Goal: Task Accomplishment & Management: Manage account settings

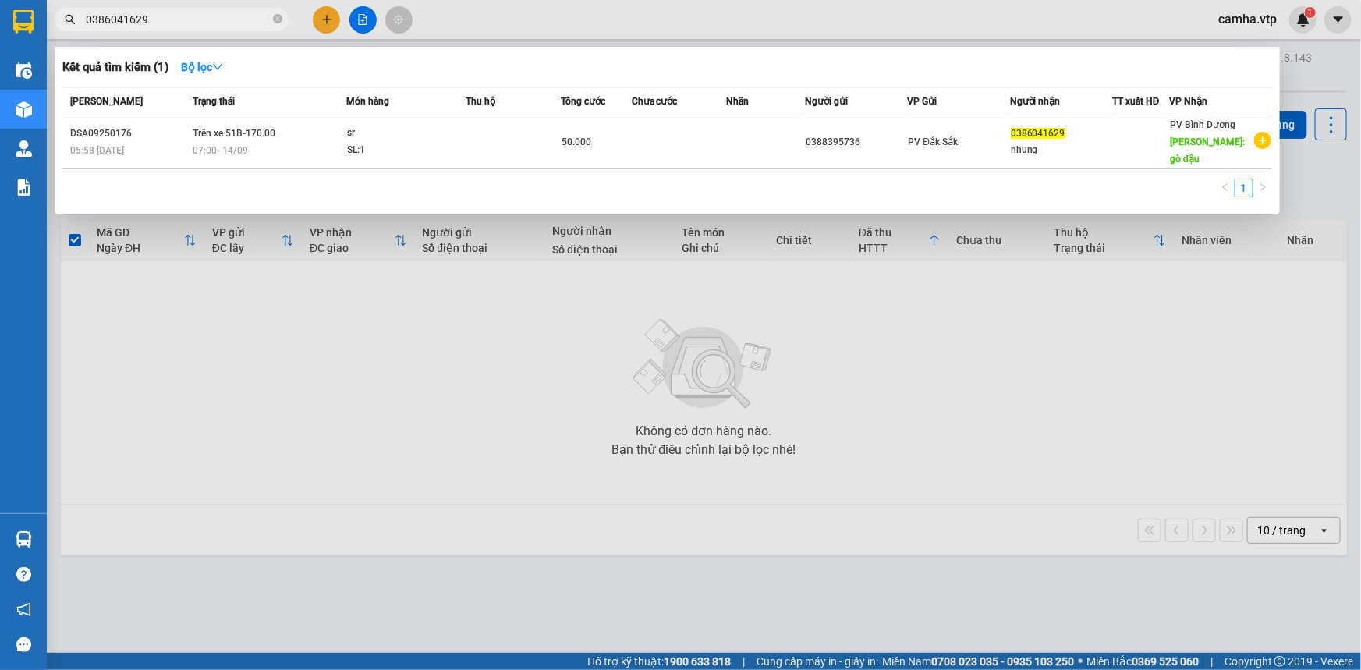
click at [176, 20] on input "0386041629" at bounding box center [178, 19] width 184 height 17
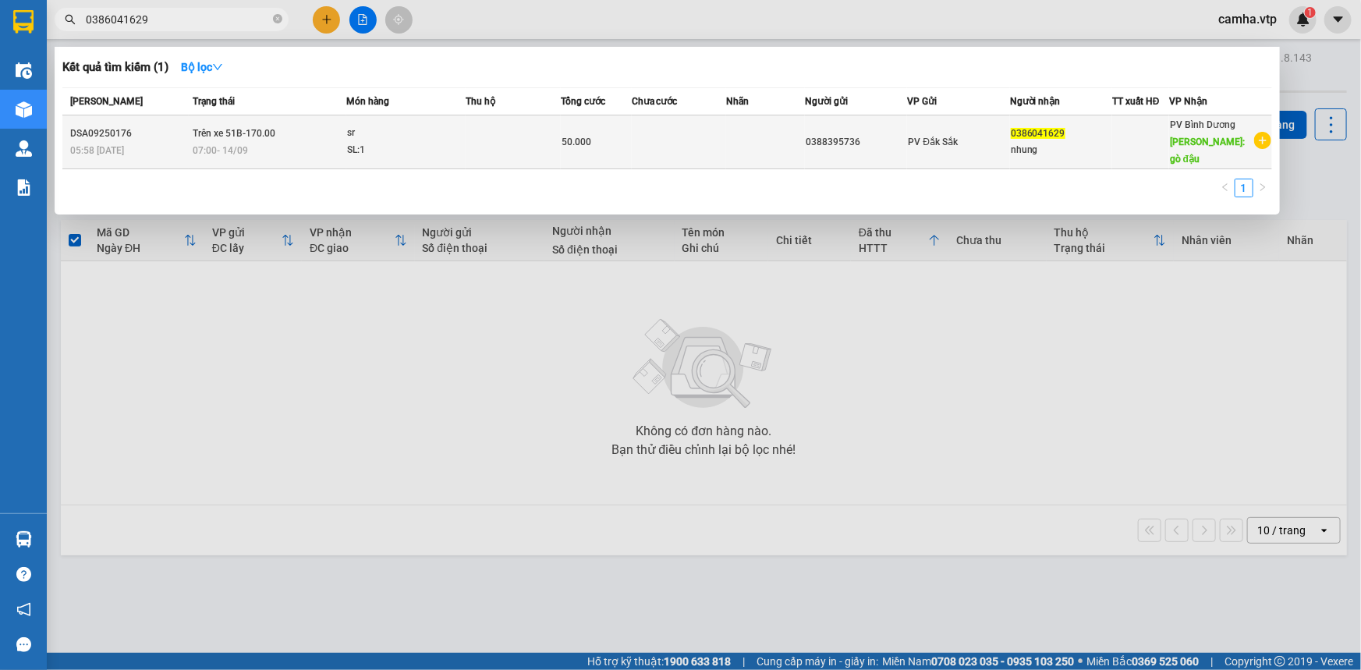
click at [579, 139] on span "50.000" at bounding box center [577, 142] width 30 height 11
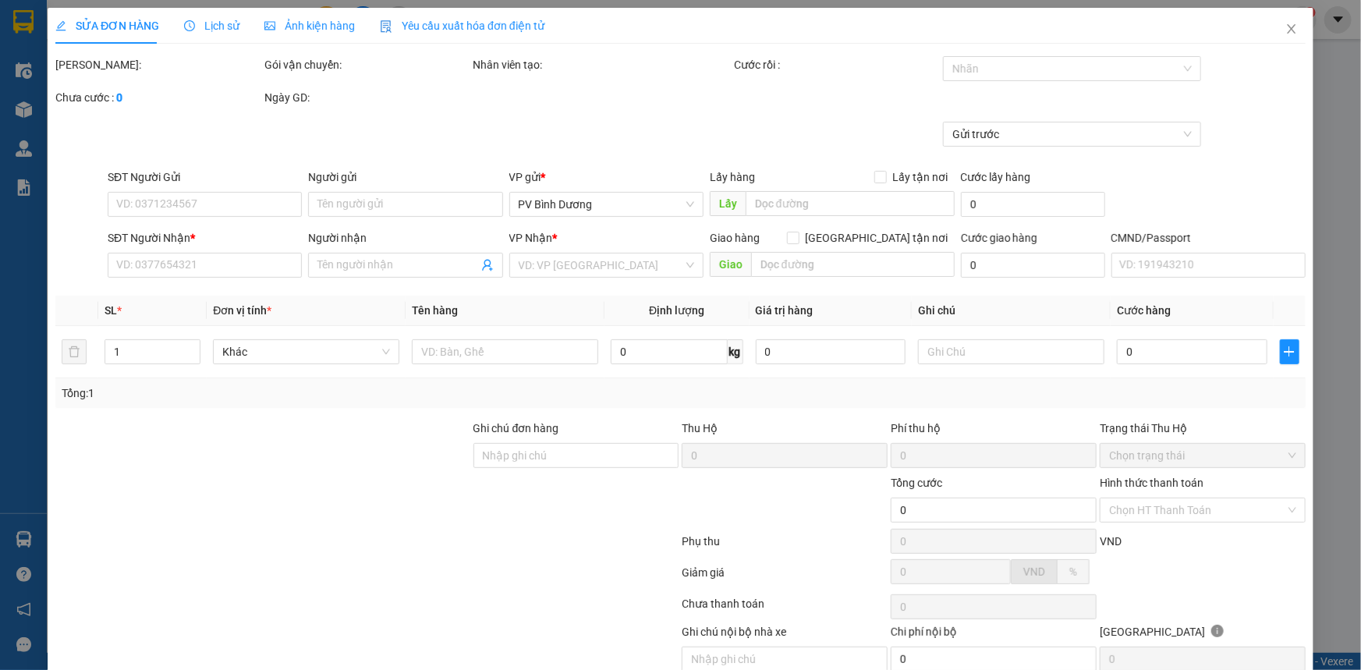
type input "0388395736"
type input "0386041629"
type input "nhung/0386411629"
type input "gò đậu"
type input "30430 giao"
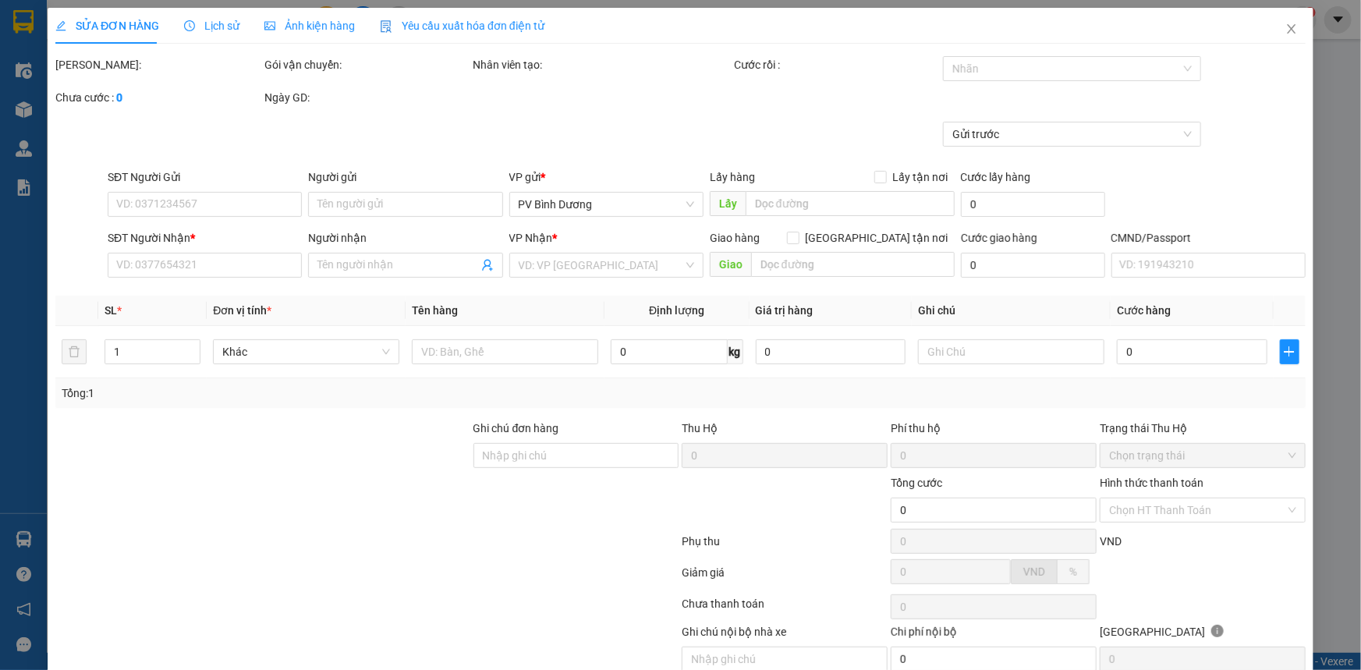
type input "50.000"
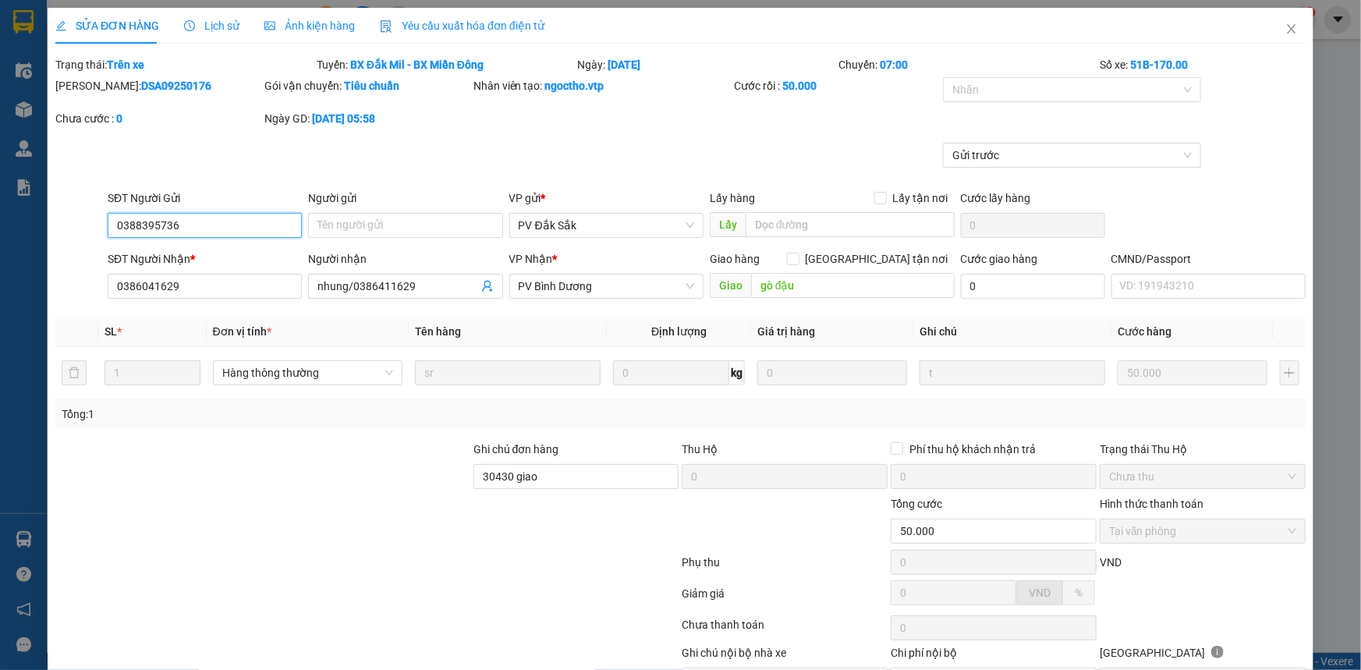
type input "2.500"
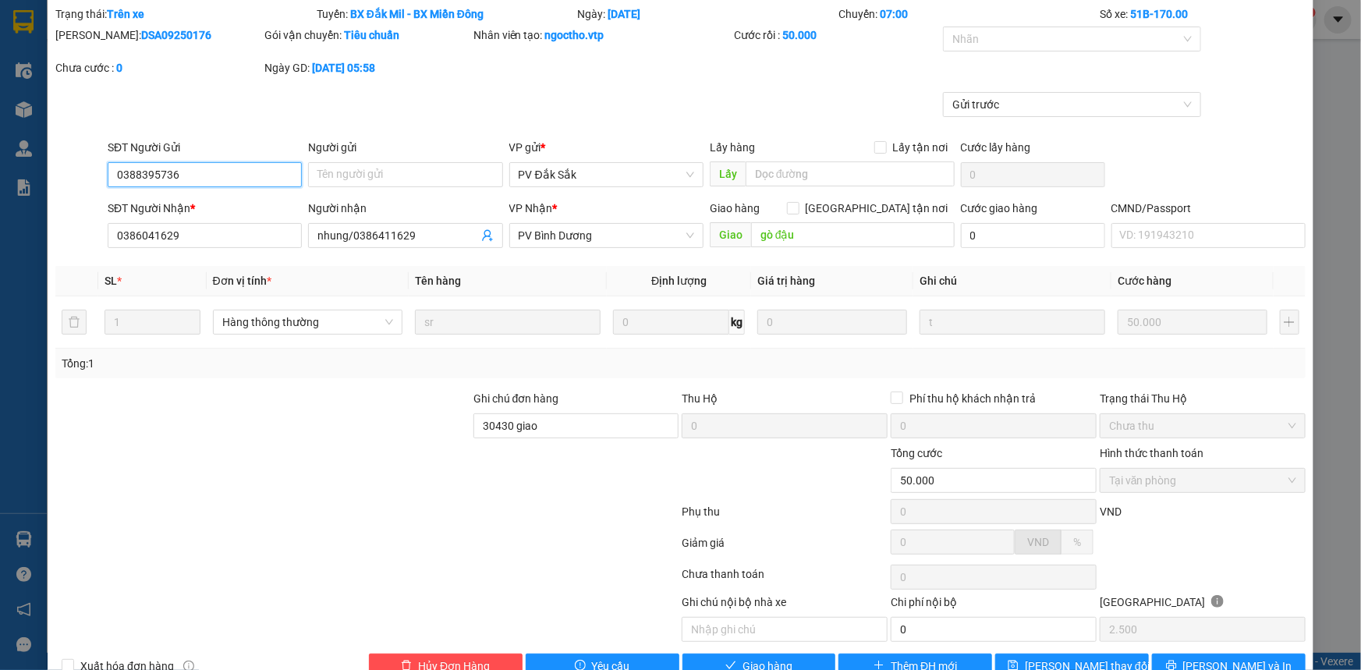
scroll to position [17, 0]
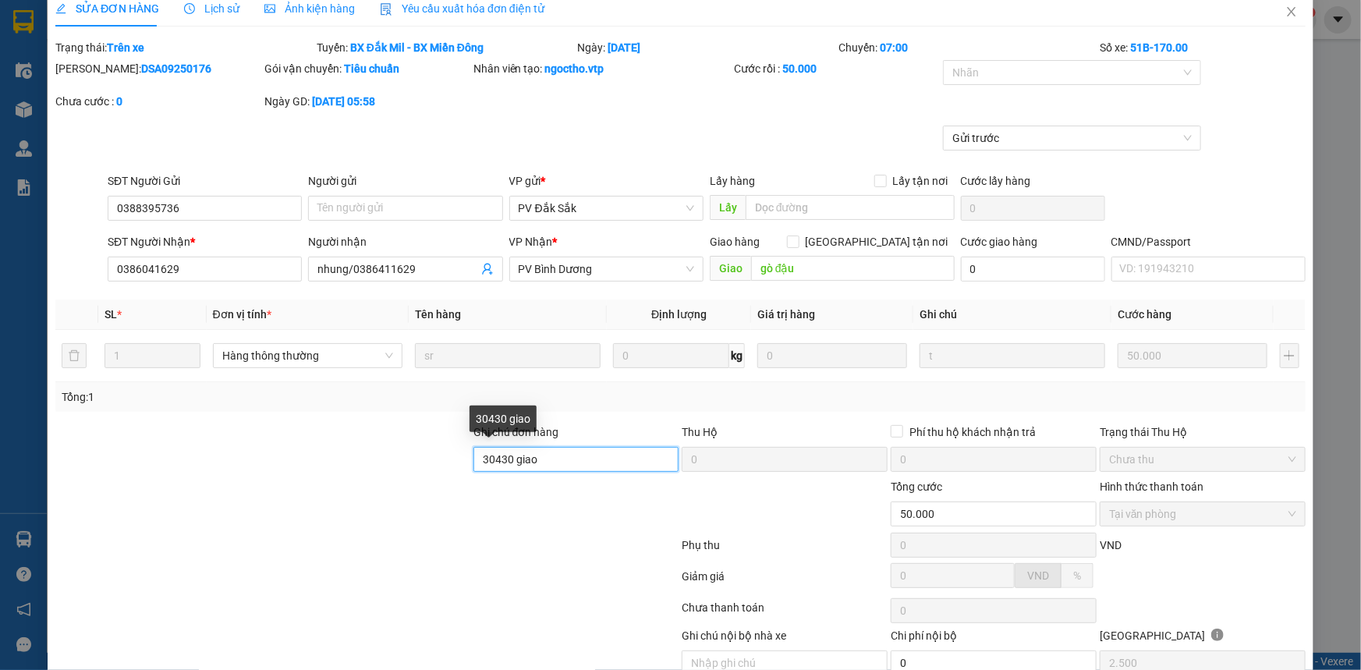
drag, startPoint x: 551, startPoint y: 452, endPoint x: 555, endPoint y: 420, distance: 33.1
click at [550, 452] on input "30430 giao" at bounding box center [577, 459] width 206 height 25
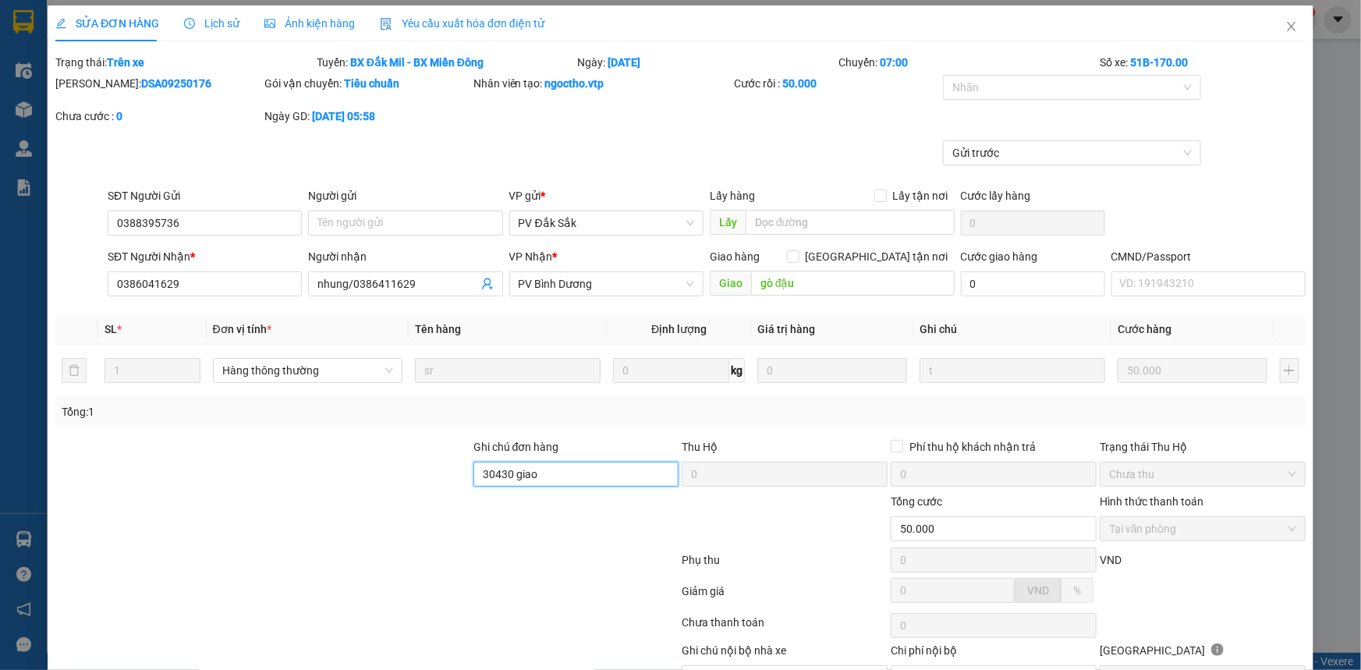
scroll to position [0, 0]
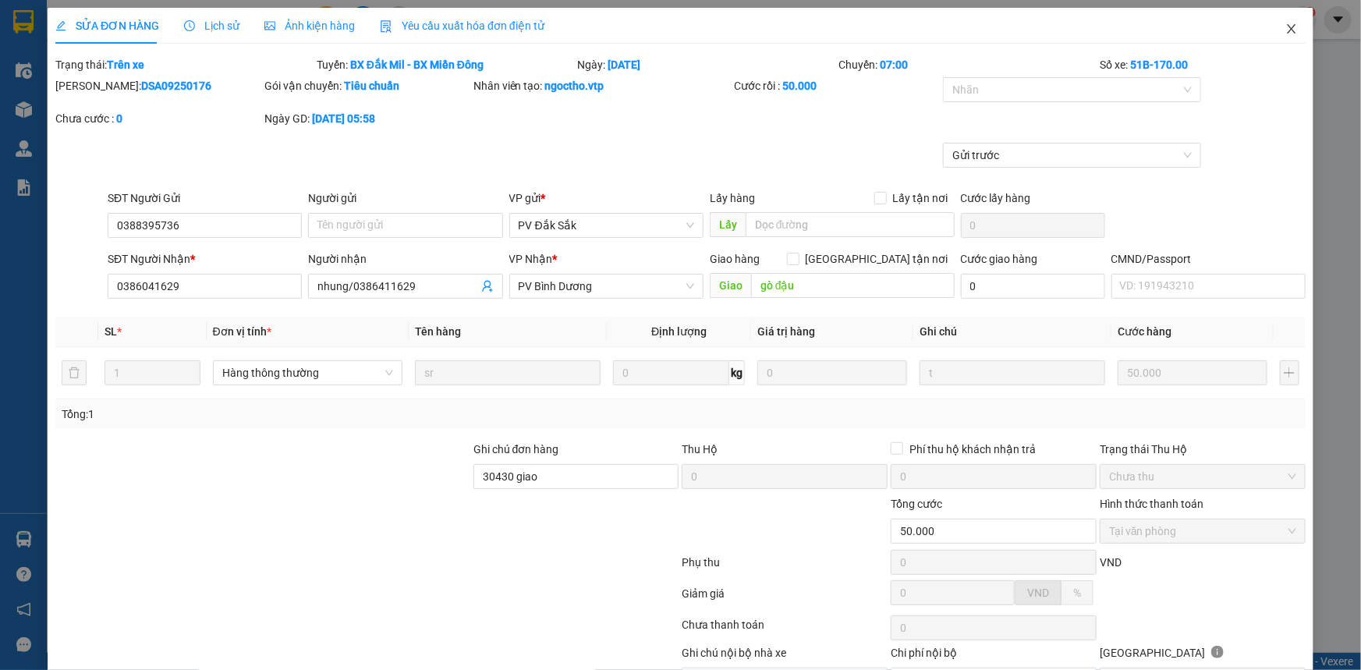
click at [1286, 30] on icon "close" at bounding box center [1292, 29] width 12 height 12
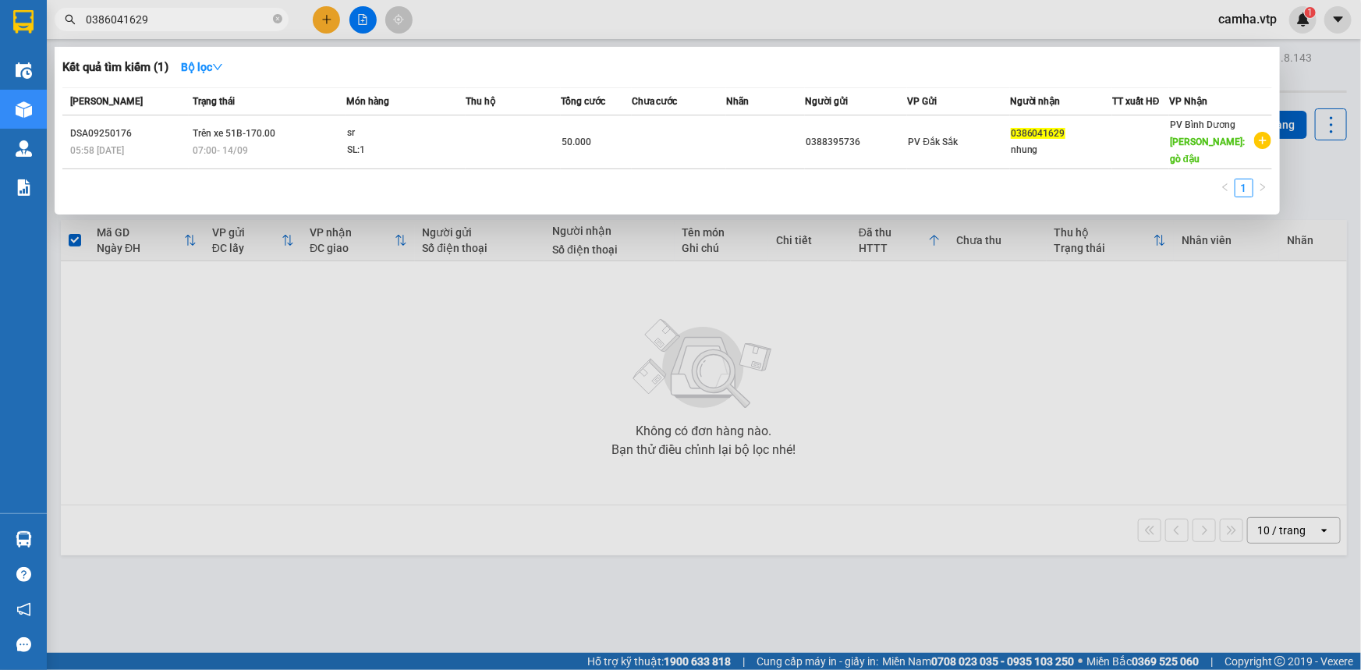
click at [247, 16] on input "0386041629" at bounding box center [178, 19] width 184 height 17
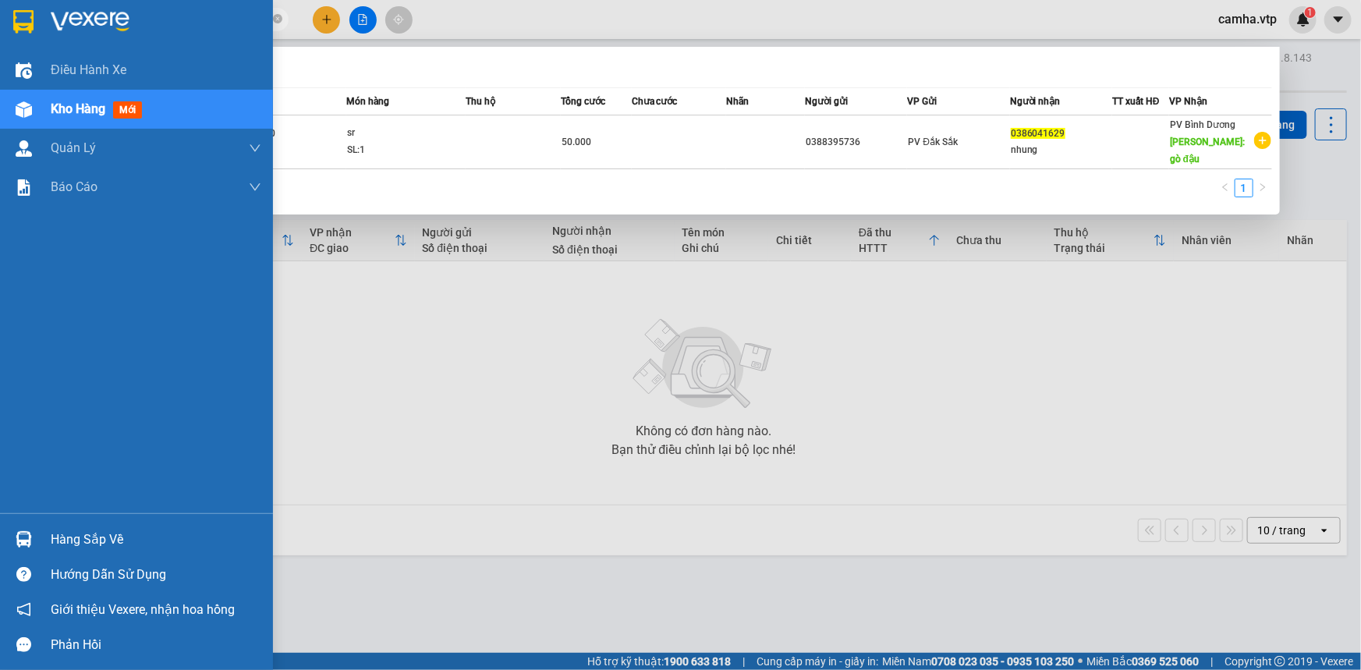
drag, startPoint x: 247, startPoint y: 16, endPoint x: 0, endPoint y: 41, distance: 248.6
click at [0, 41] on section "Kết quả tìm kiếm ( 1 ) Bộ lọc Mã ĐH Trạng thái Món hàng Thu hộ Tổng cước Chưa c…" at bounding box center [680, 335] width 1361 height 670
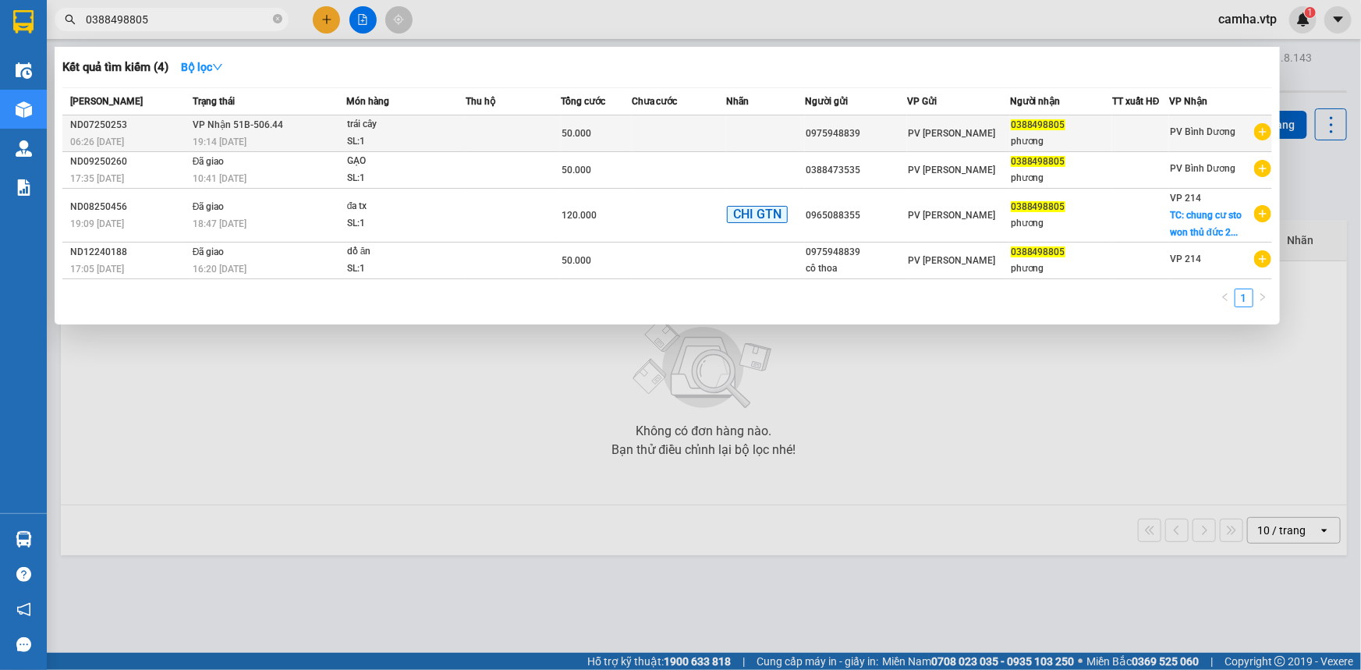
type input "0388498805"
click at [525, 133] on td at bounding box center [513, 133] width 94 height 37
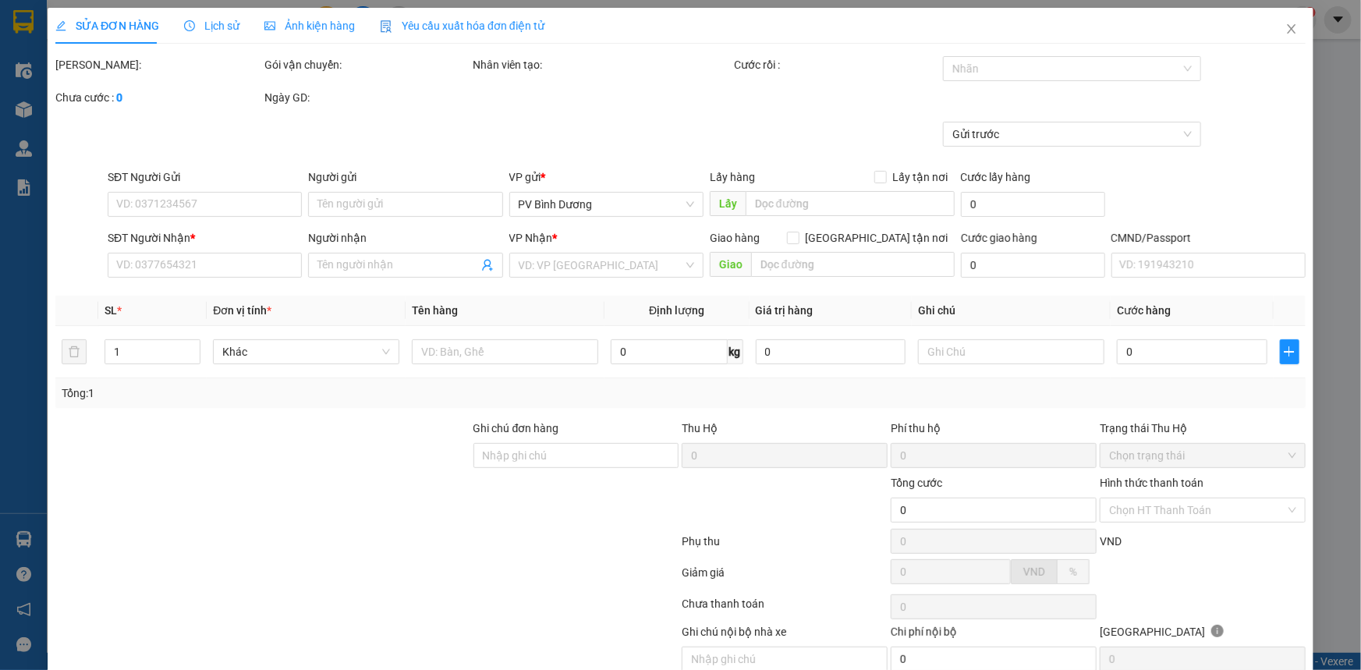
type input "2.500"
type input "0975948839"
type input "0388498805"
type input "phương"
type input "50.000"
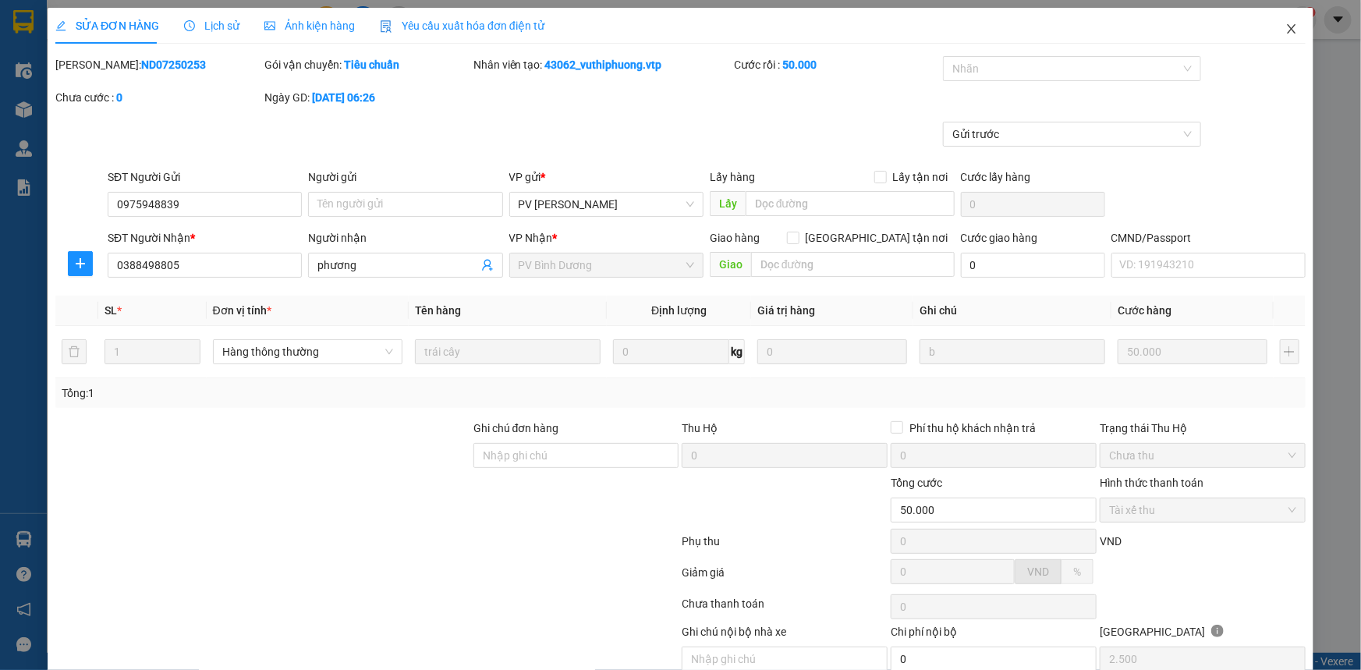
click at [1286, 25] on icon "close" at bounding box center [1292, 29] width 12 height 12
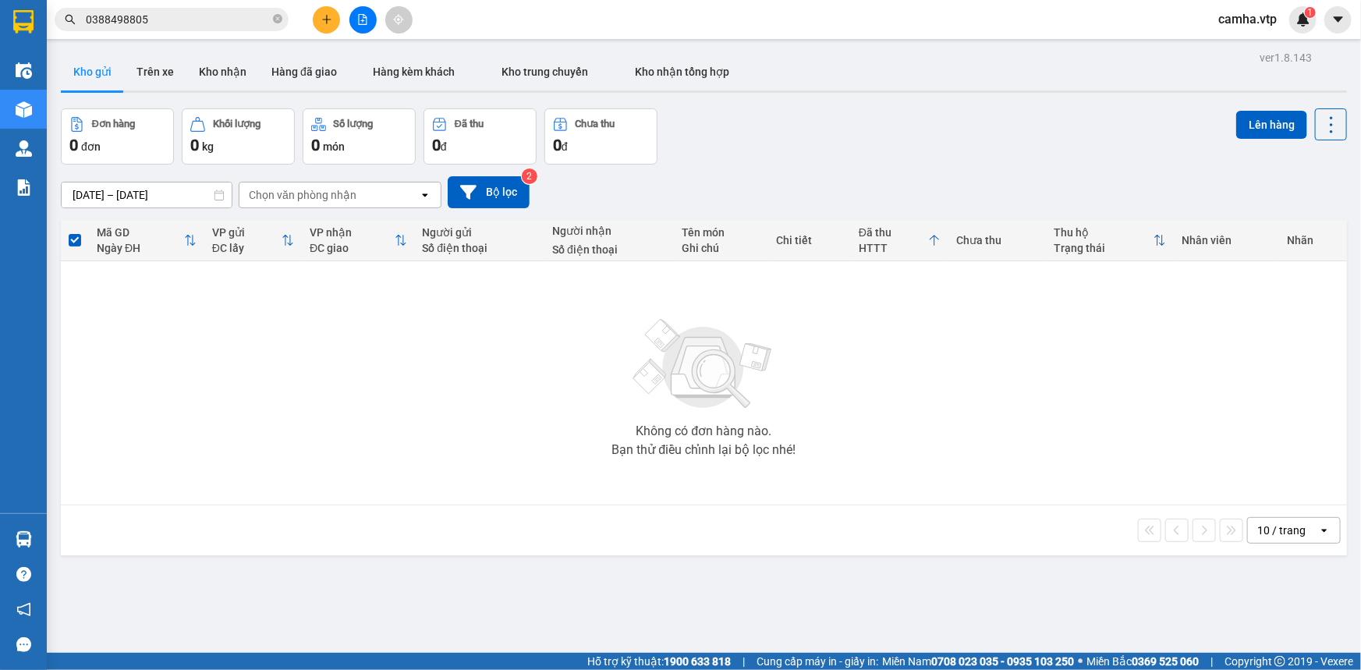
click at [190, 18] on input "0388498805" at bounding box center [178, 19] width 184 height 17
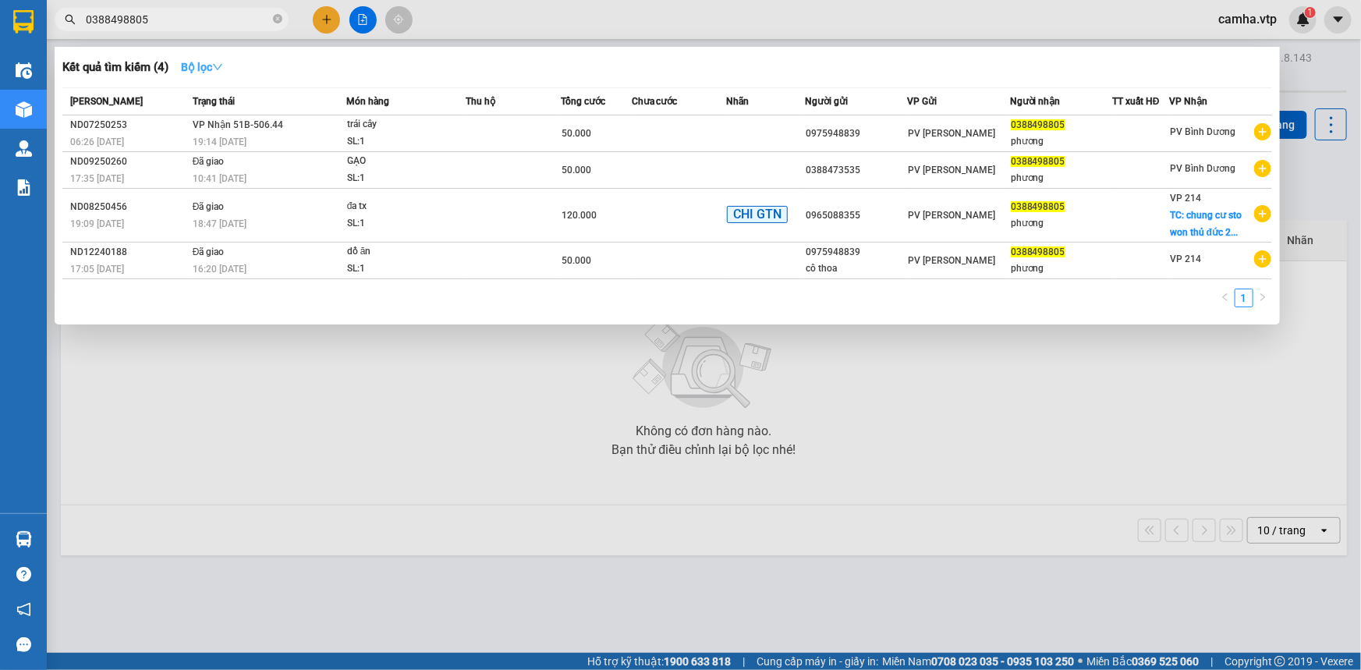
click at [219, 69] on icon "down" at bounding box center [217, 67] width 11 height 11
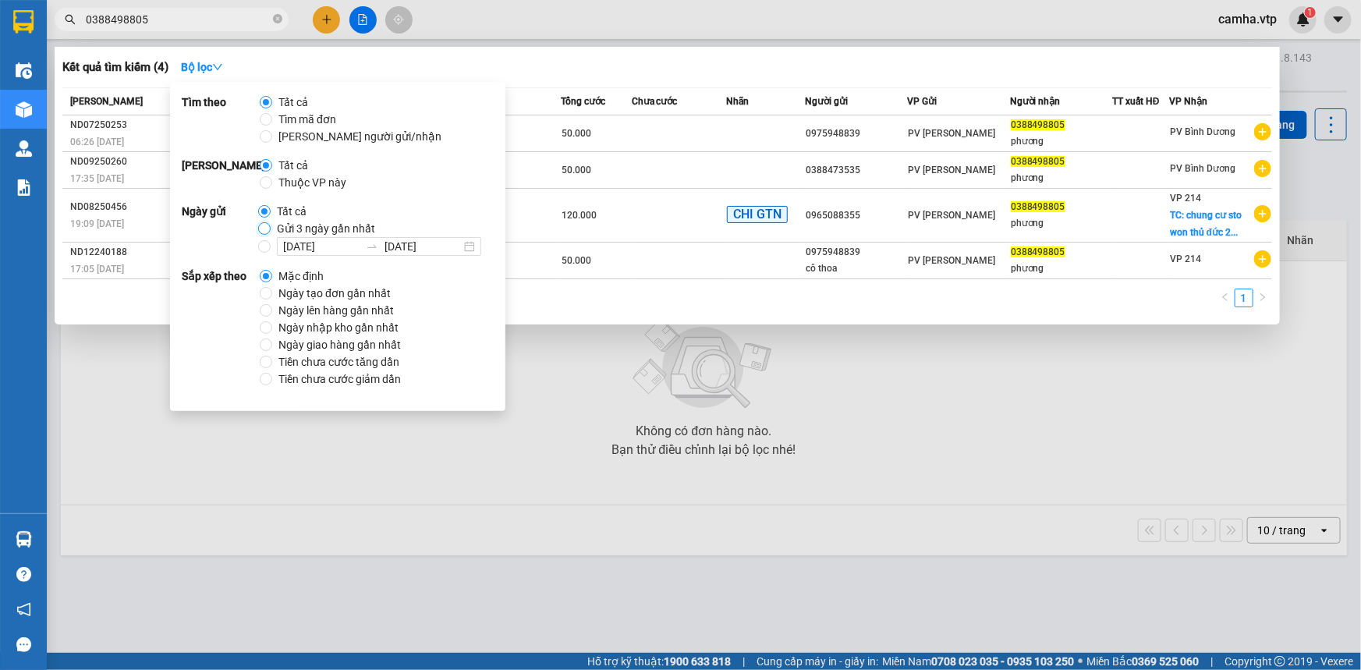
click at [258, 225] on input "Gửi 3 ngày gần nhất" at bounding box center [264, 228] width 12 height 12
radio input "true"
radio input "false"
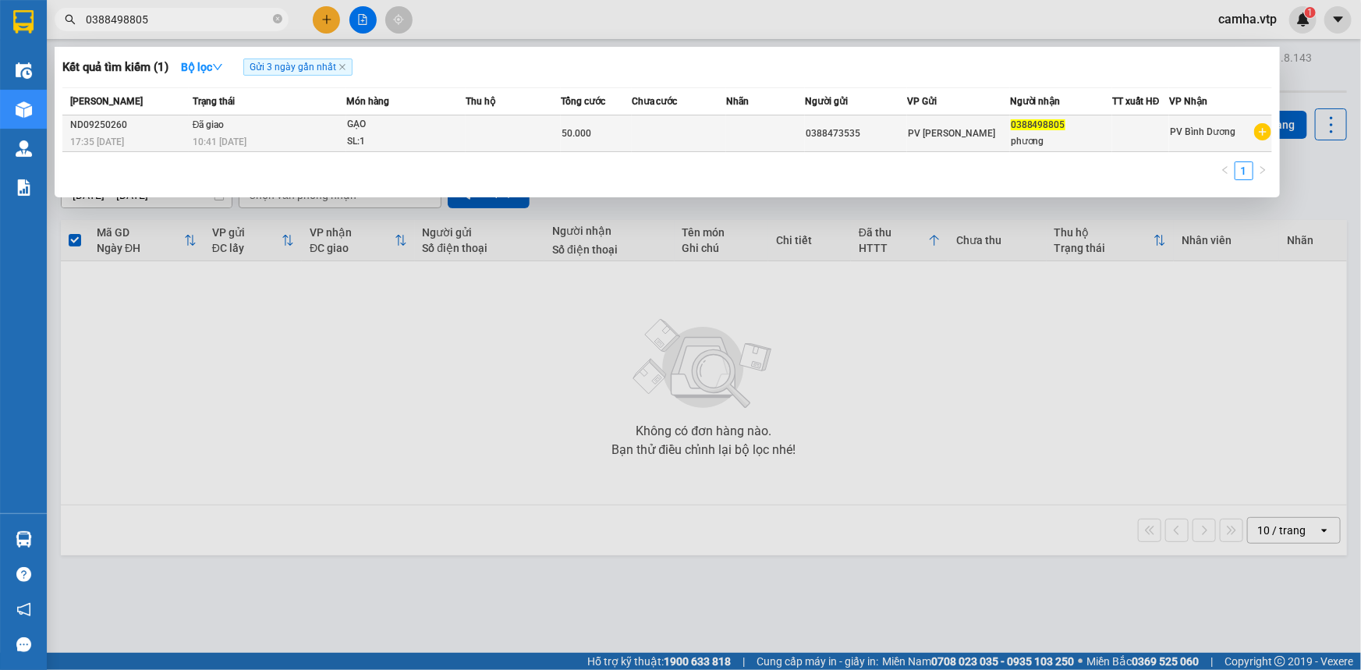
click at [710, 135] on td at bounding box center [679, 133] width 94 height 37
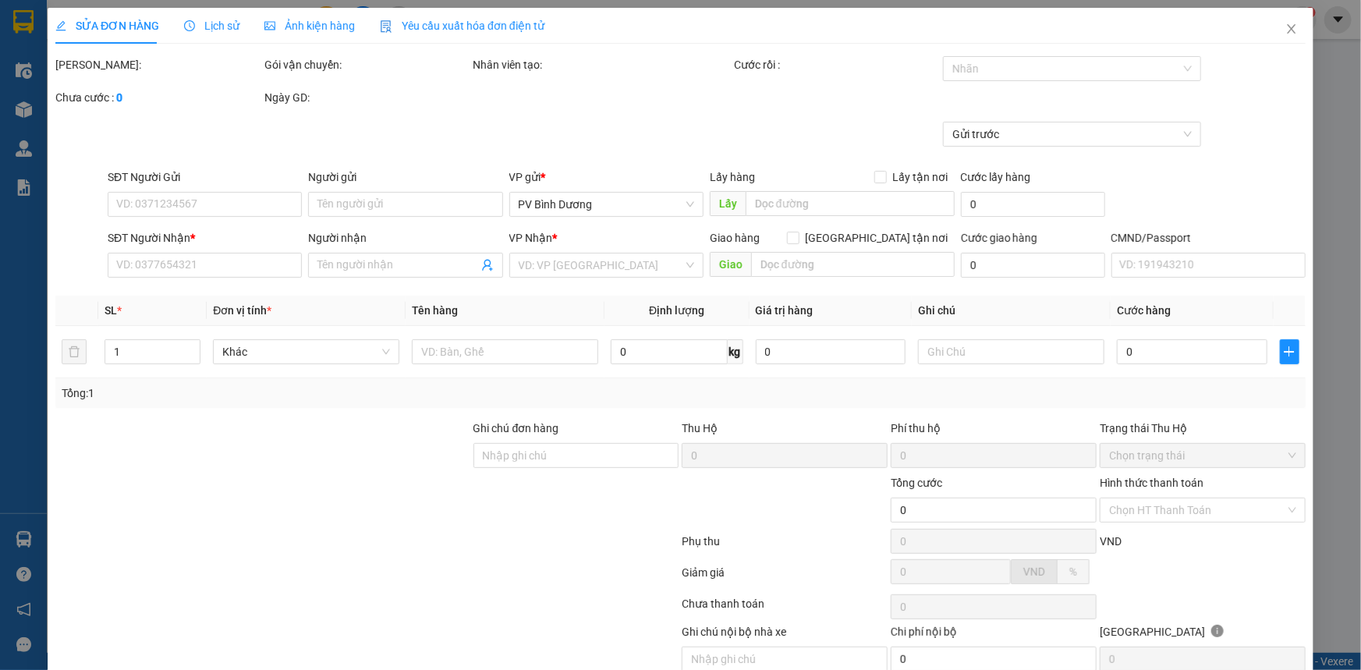
type input "0388473535"
type input "0388498805"
type input "phương"
type input "50.000"
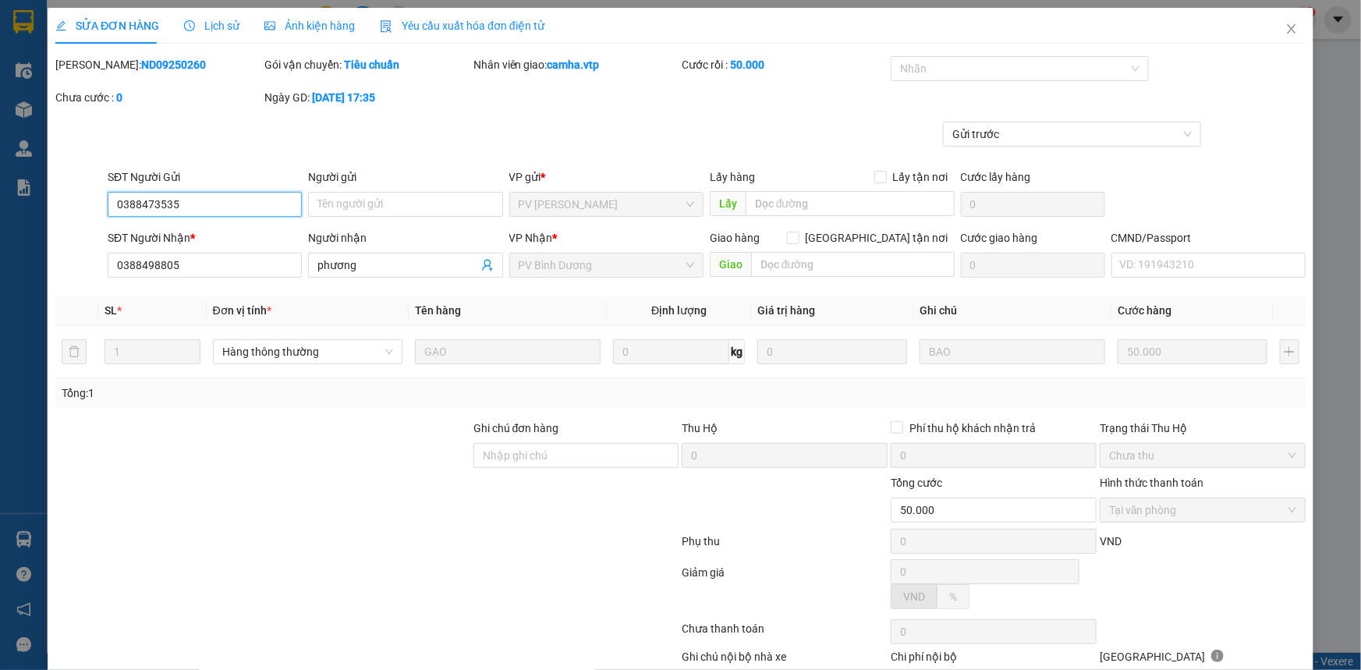
type input "2.500"
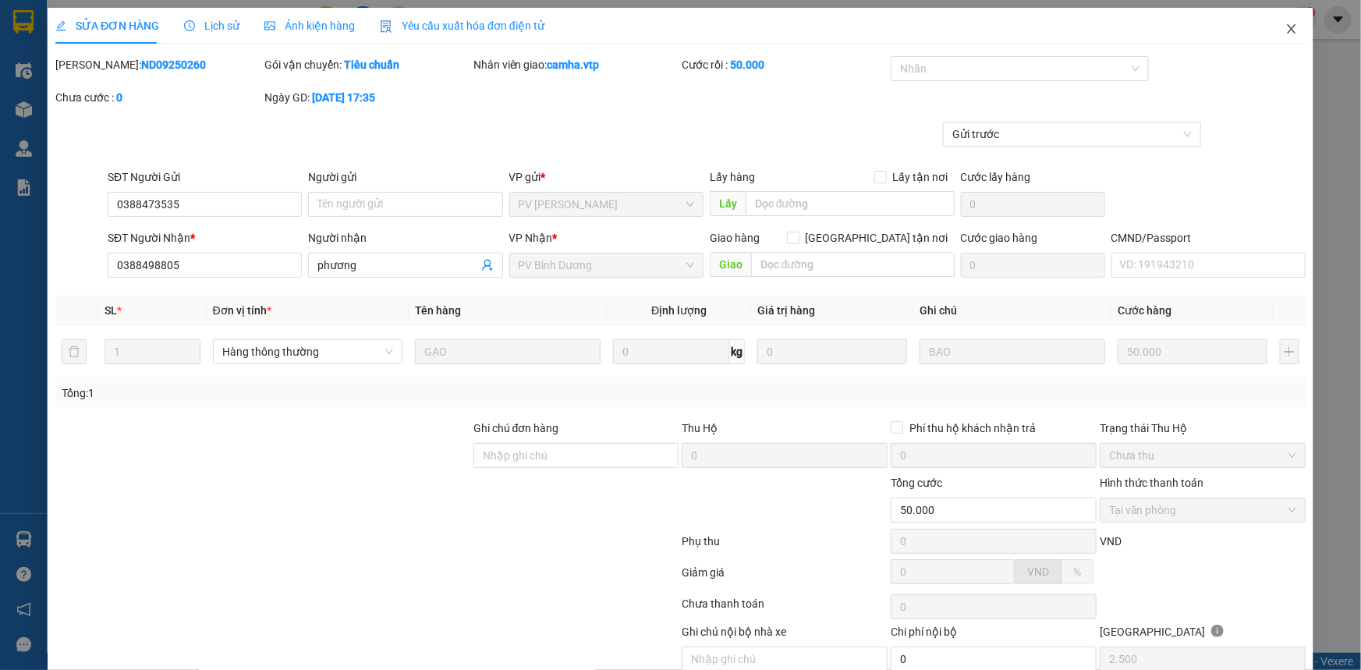
click at [1287, 32] on icon "close" at bounding box center [1291, 28] width 9 height 9
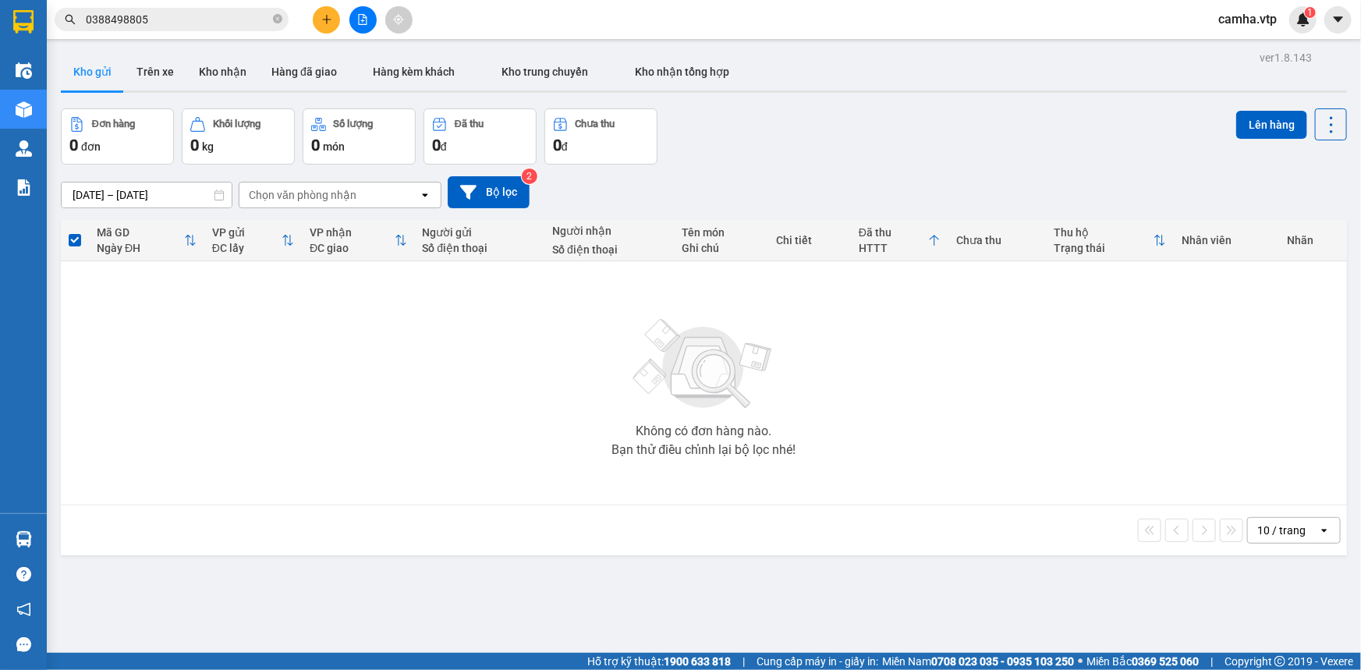
click at [185, 20] on input "0388498805" at bounding box center [178, 19] width 184 height 17
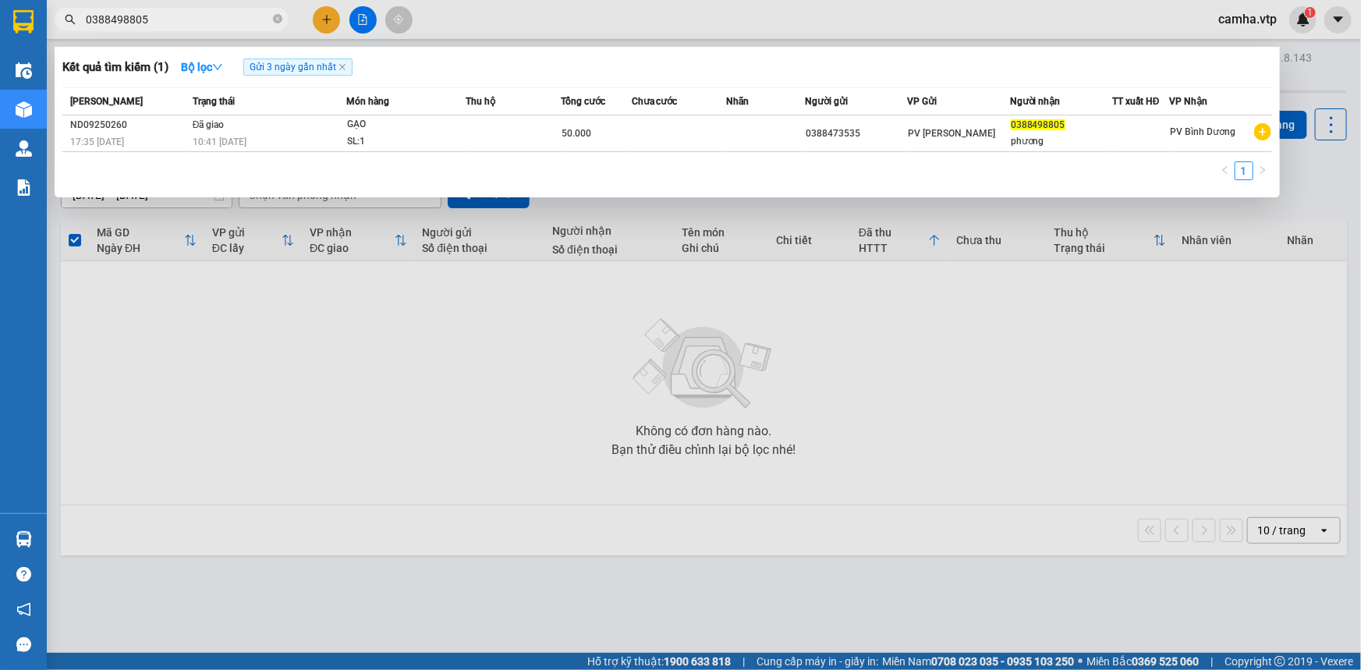
click at [185, 20] on input "0388498805" at bounding box center [178, 19] width 184 height 17
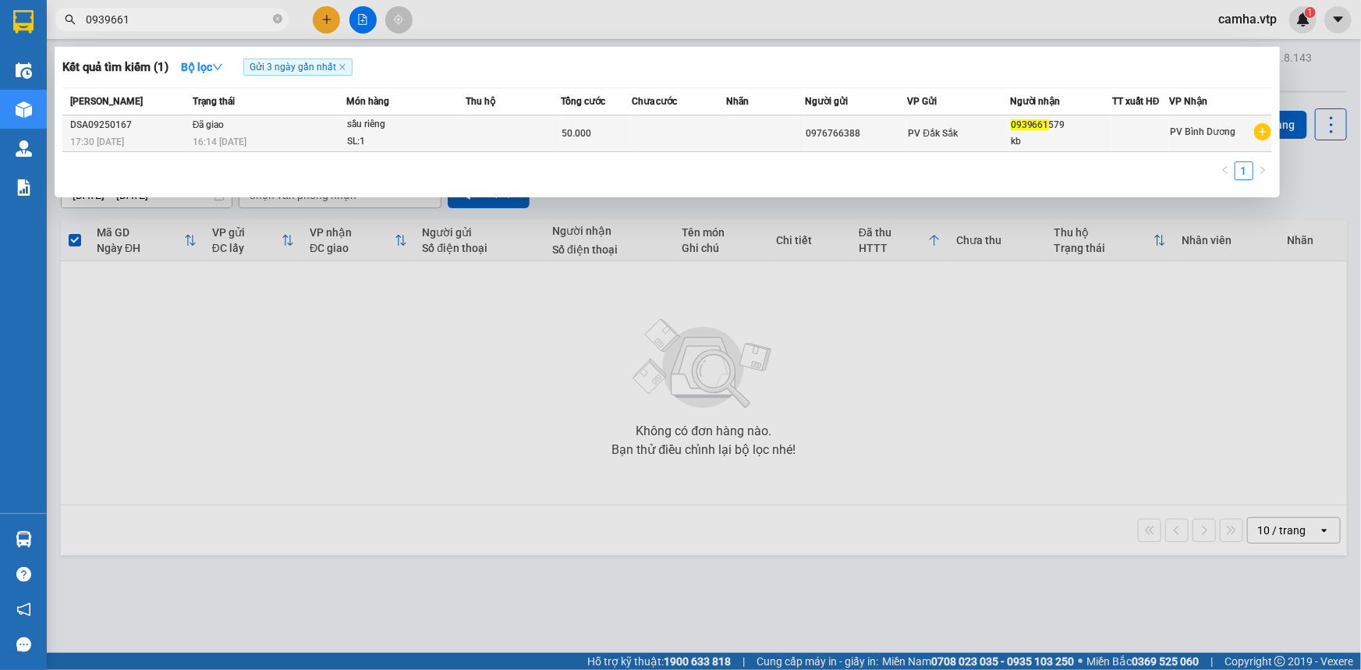
type input "0939661"
click at [254, 133] on div "16:14 [DATE]" at bounding box center [269, 141] width 153 height 17
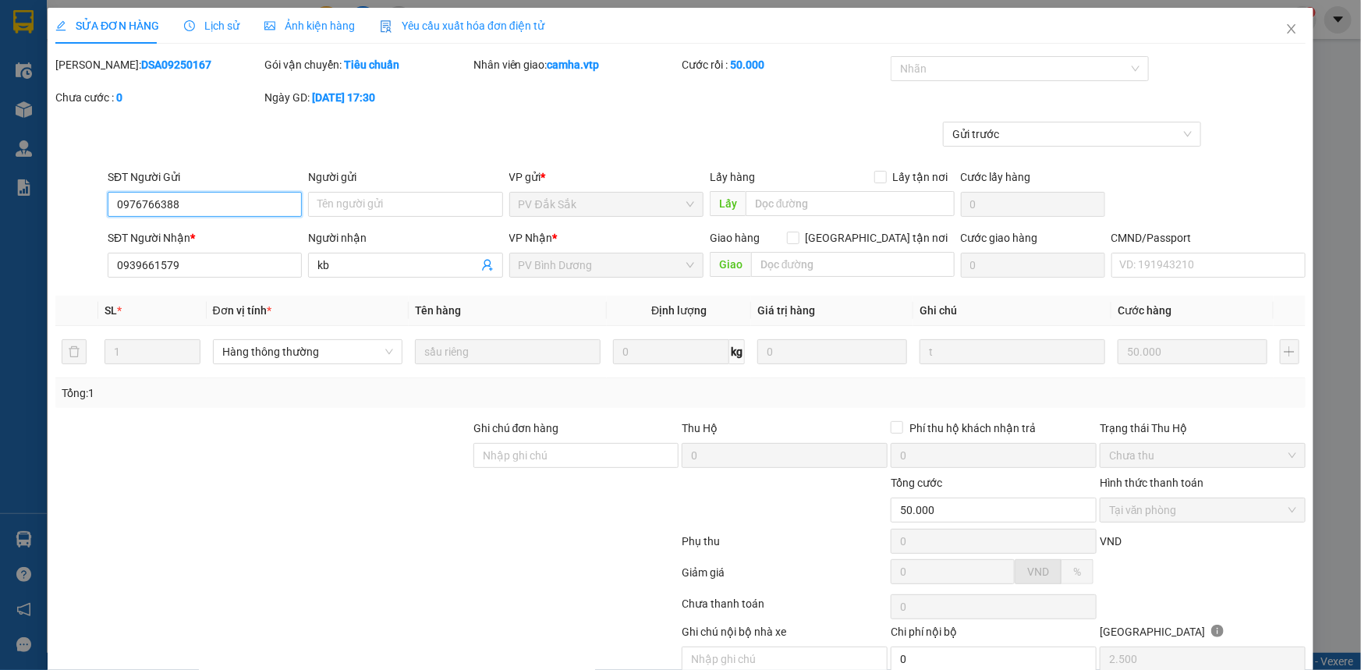
type input "2.500"
click at [1286, 27] on icon "close" at bounding box center [1292, 29] width 12 height 12
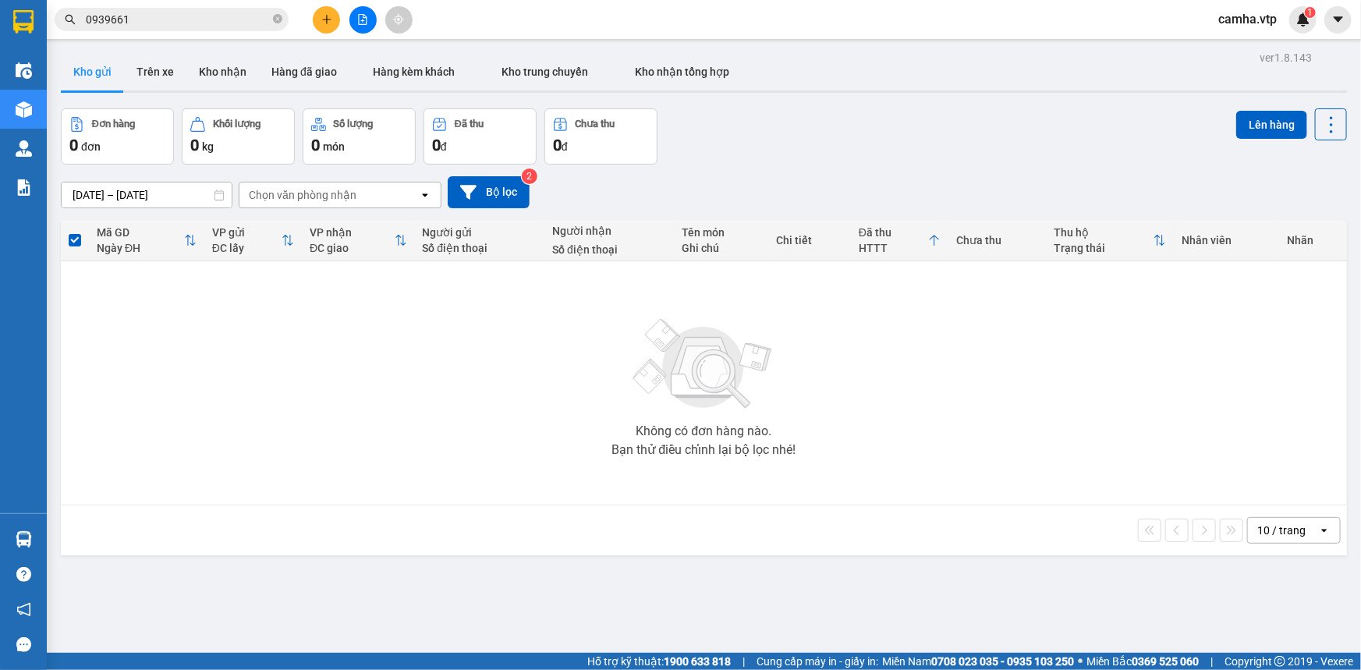
click at [203, 15] on input "0939661" at bounding box center [178, 19] width 184 height 17
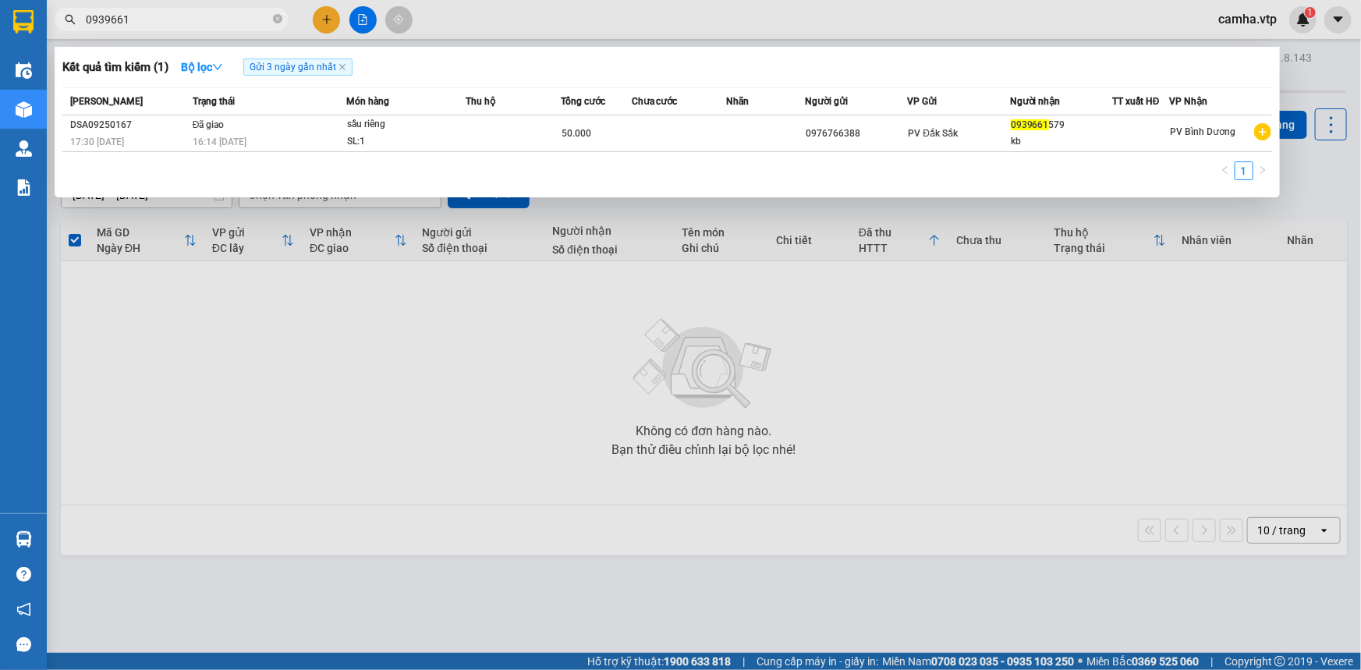
click at [203, 15] on input "0939661" at bounding box center [178, 19] width 184 height 17
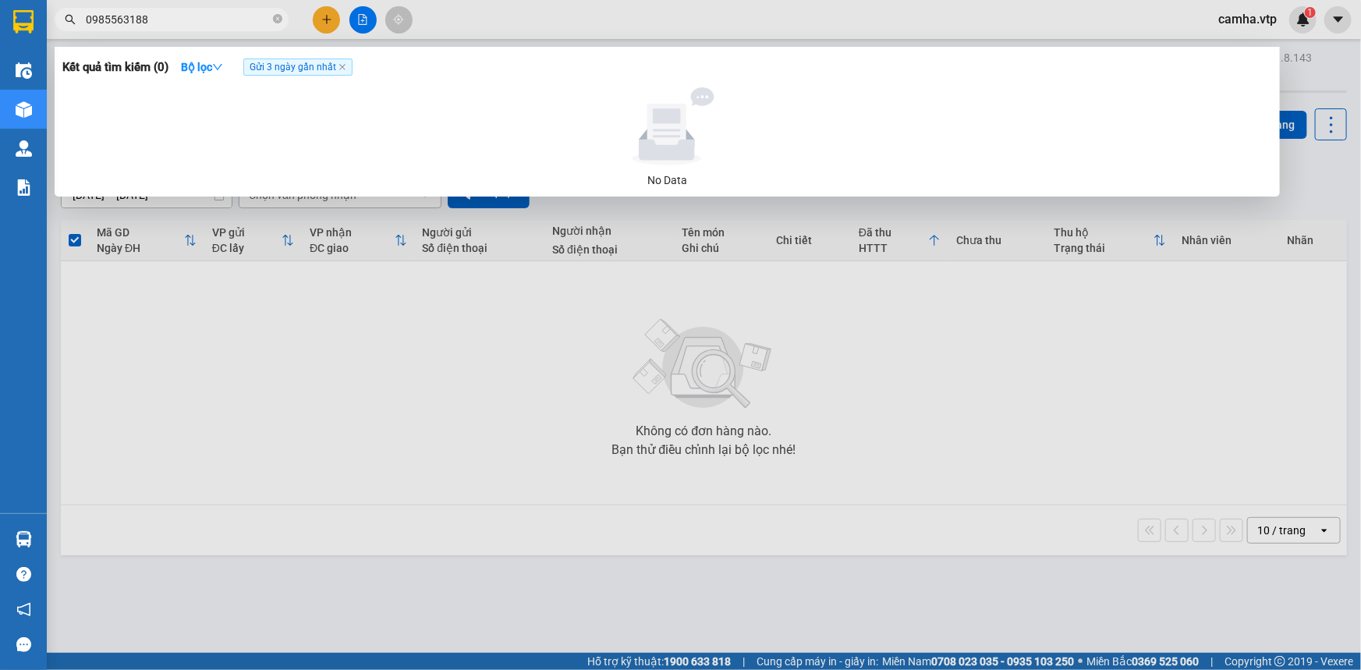
click at [431, 112] on div at bounding box center [667, 126] width 1197 height 78
drag, startPoint x: 220, startPoint y: 21, endPoint x: 0, endPoint y: -6, distance: 221.7
click at [0, 0] on html "Kết quả tìm kiếm ( 0 ) Bộ lọc Gửi 3 ngày gần nhất No Data 0985563188 camha.vtp …" at bounding box center [680, 335] width 1361 height 670
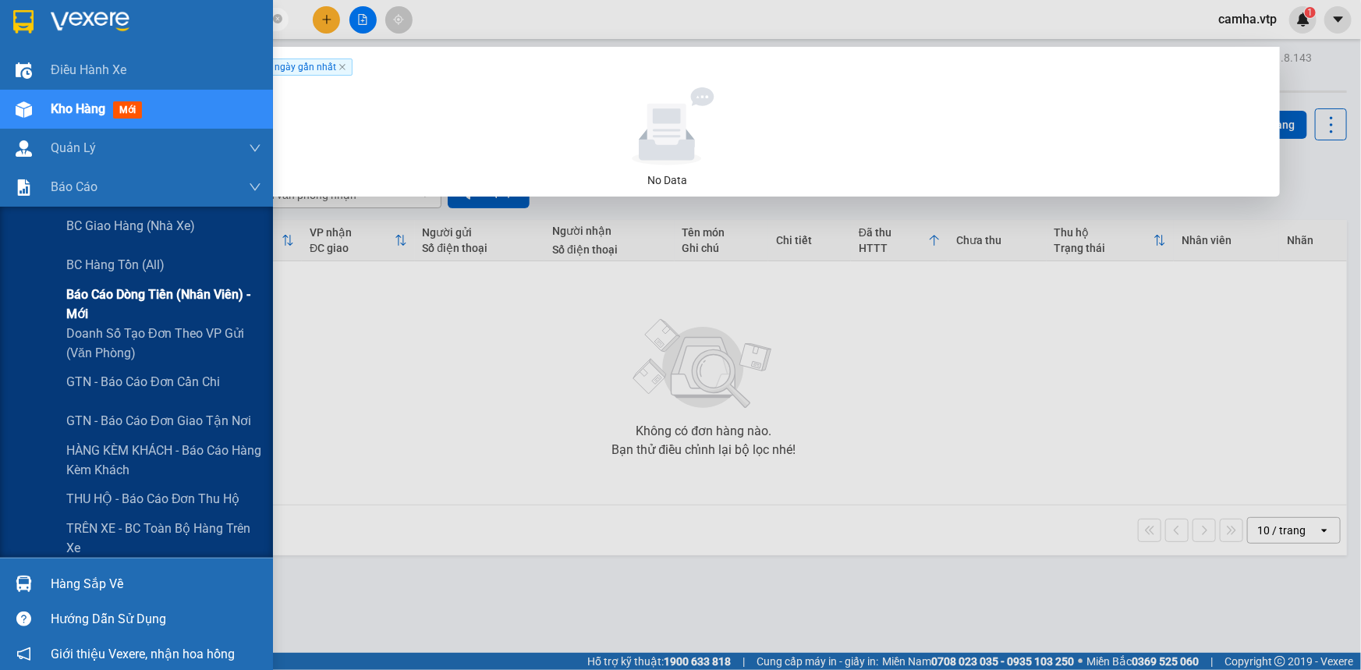
click at [107, 294] on span "Báo cáo dòng tiền (nhân viên) - mới" at bounding box center [163, 304] width 195 height 39
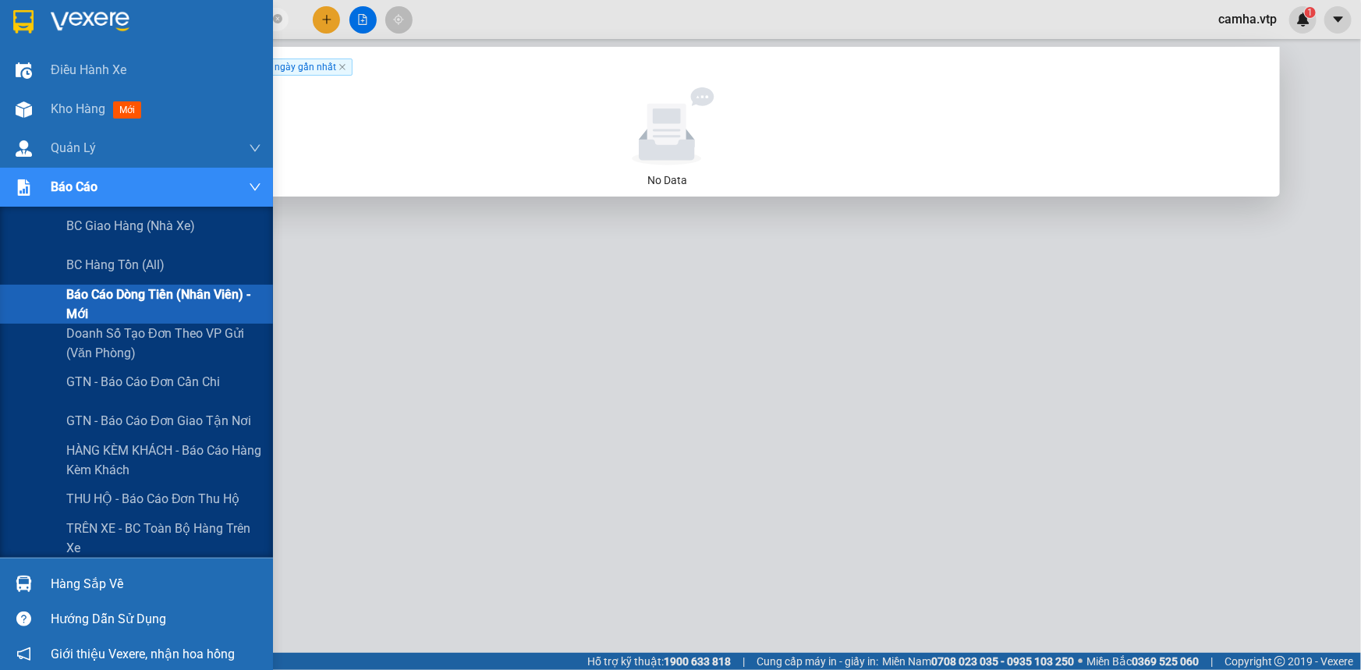
click at [149, 301] on span "Báo cáo dòng tiền (nhân viên) - mới" at bounding box center [163, 304] width 195 height 39
click at [144, 292] on span "Báo cáo dòng tiền (nhân viên) - mới" at bounding box center [163, 304] width 195 height 39
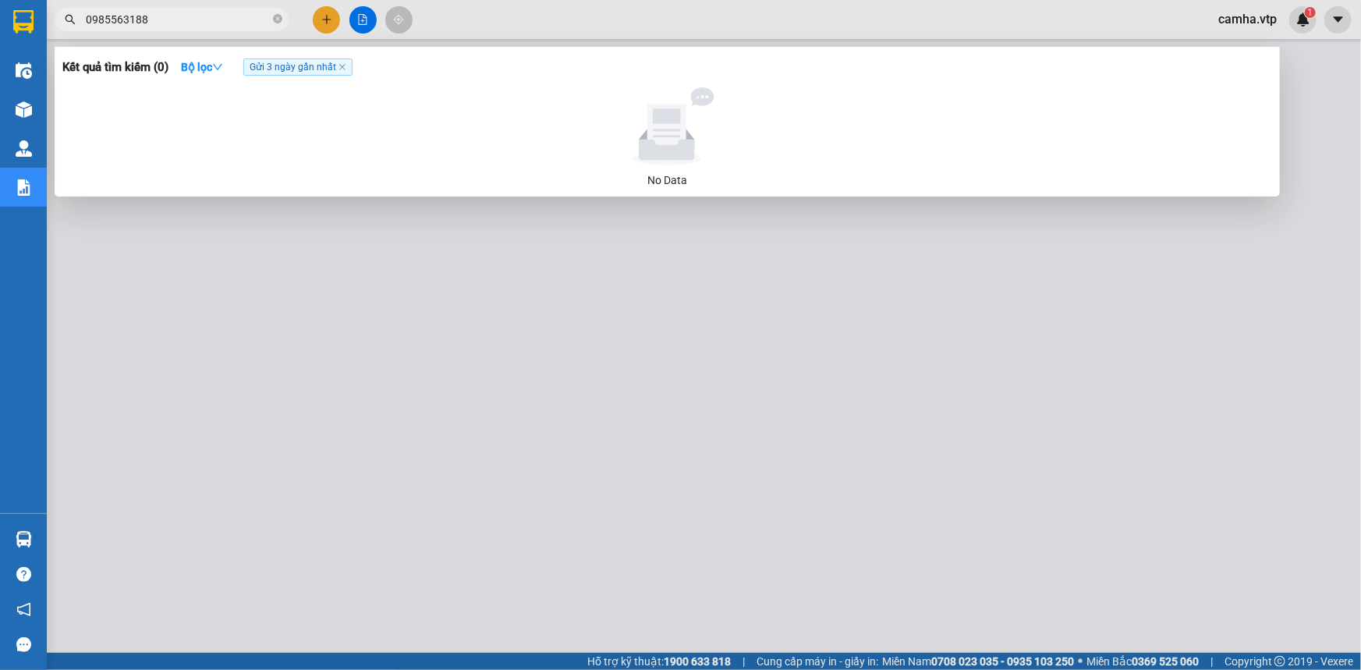
click at [970, 288] on div at bounding box center [680, 335] width 1361 height 670
click at [179, 12] on input "0985563188" at bounding box center [178, 19] width 184 height 17
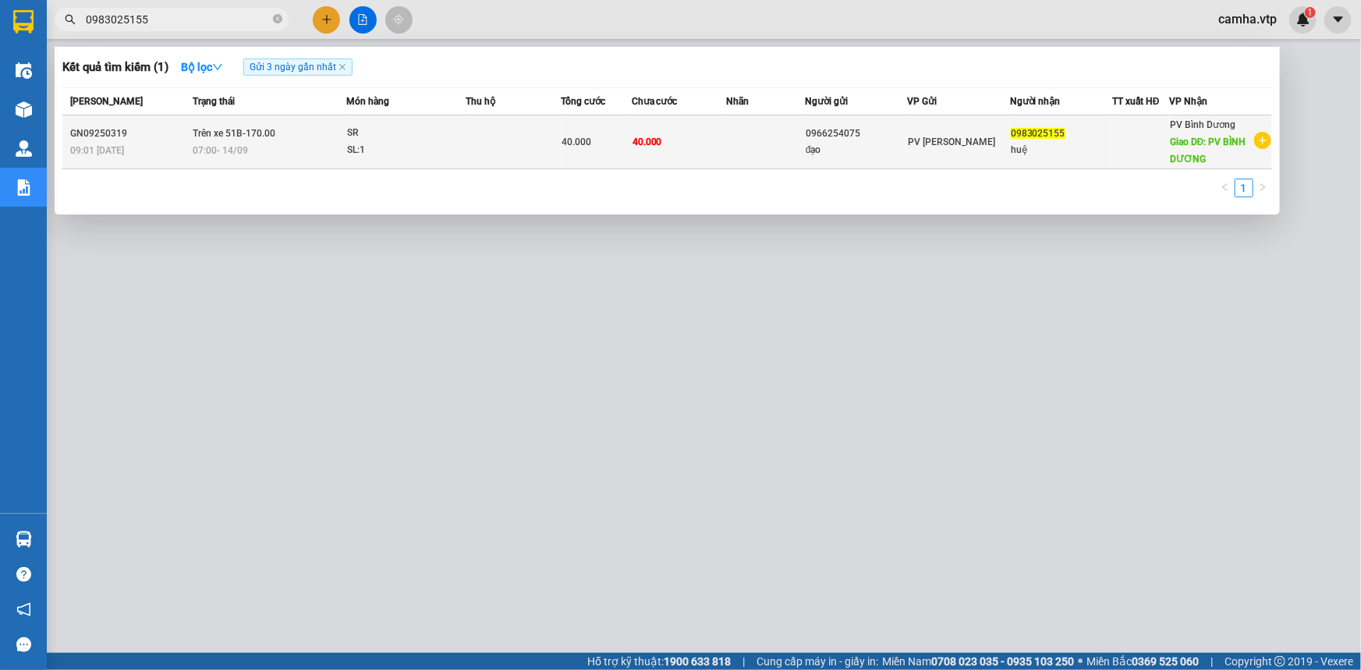
type input "0983025155"
click at [757, 139] on td at bounding box center [765, 142] width 79 height 54
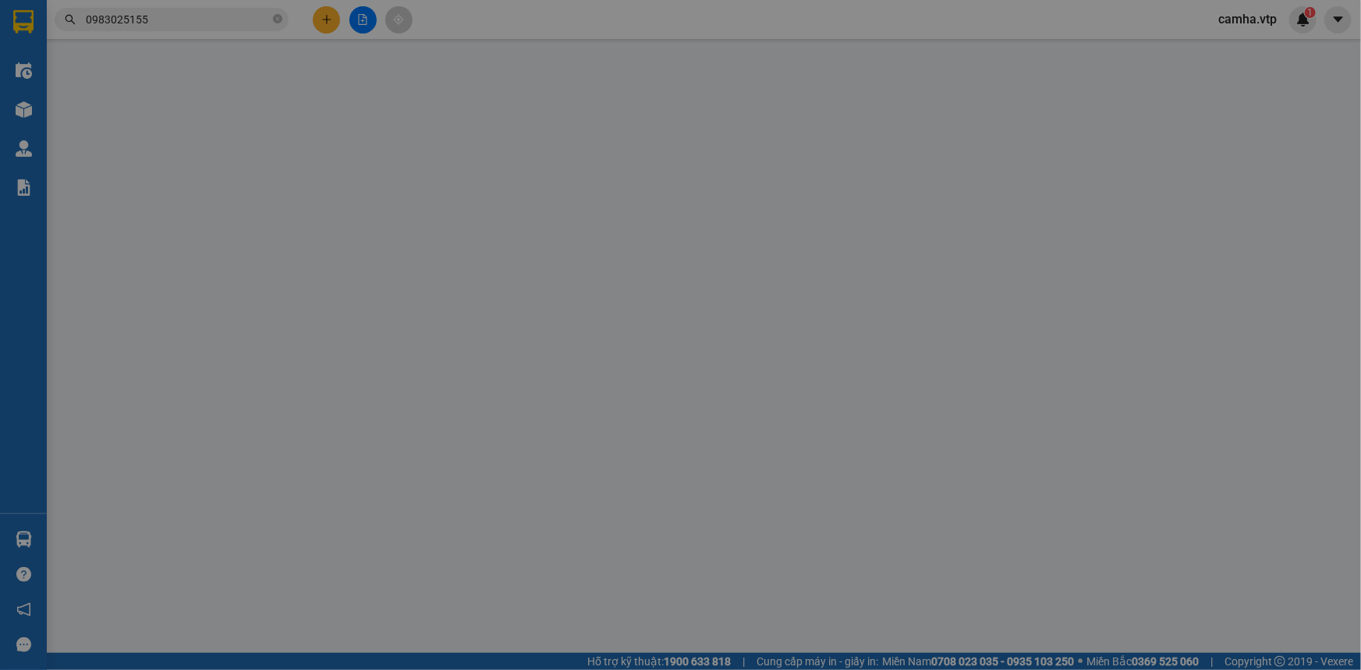
type input "2.000"
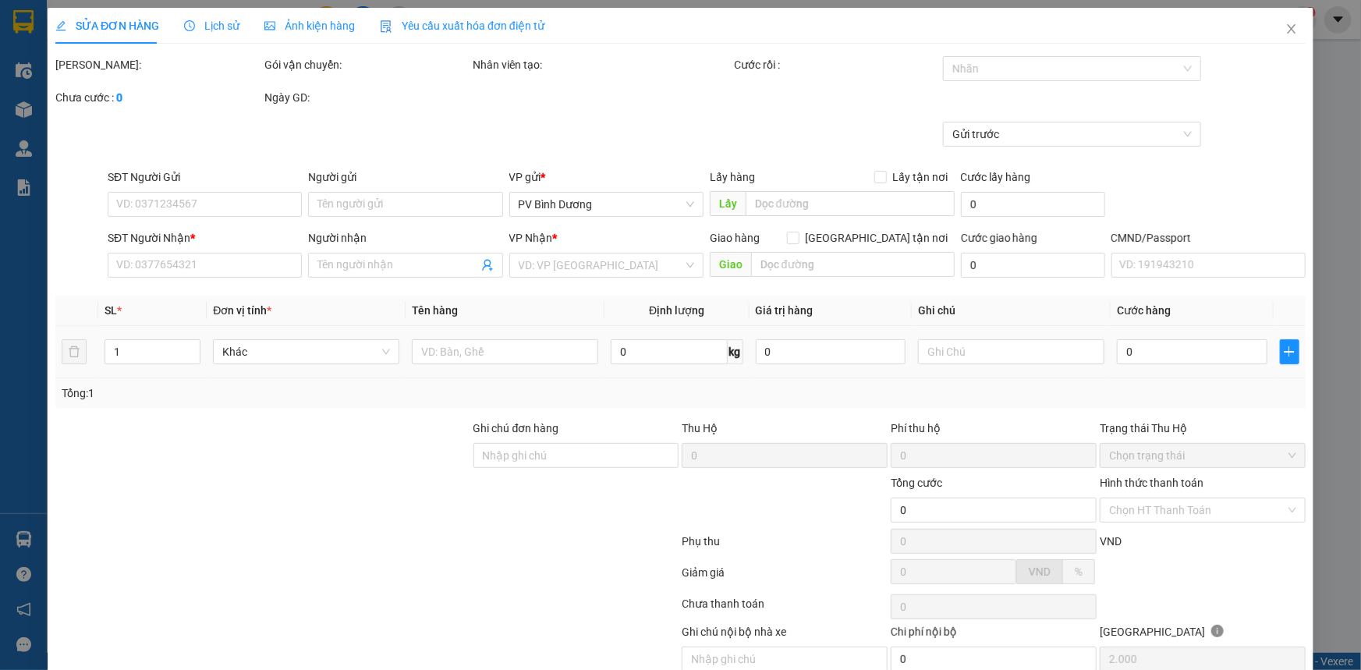
type input "0966254075"
type input "đạo"
type input "0983025155"
type input "huệ"
type input "PV BÌNH DƯƠNG"
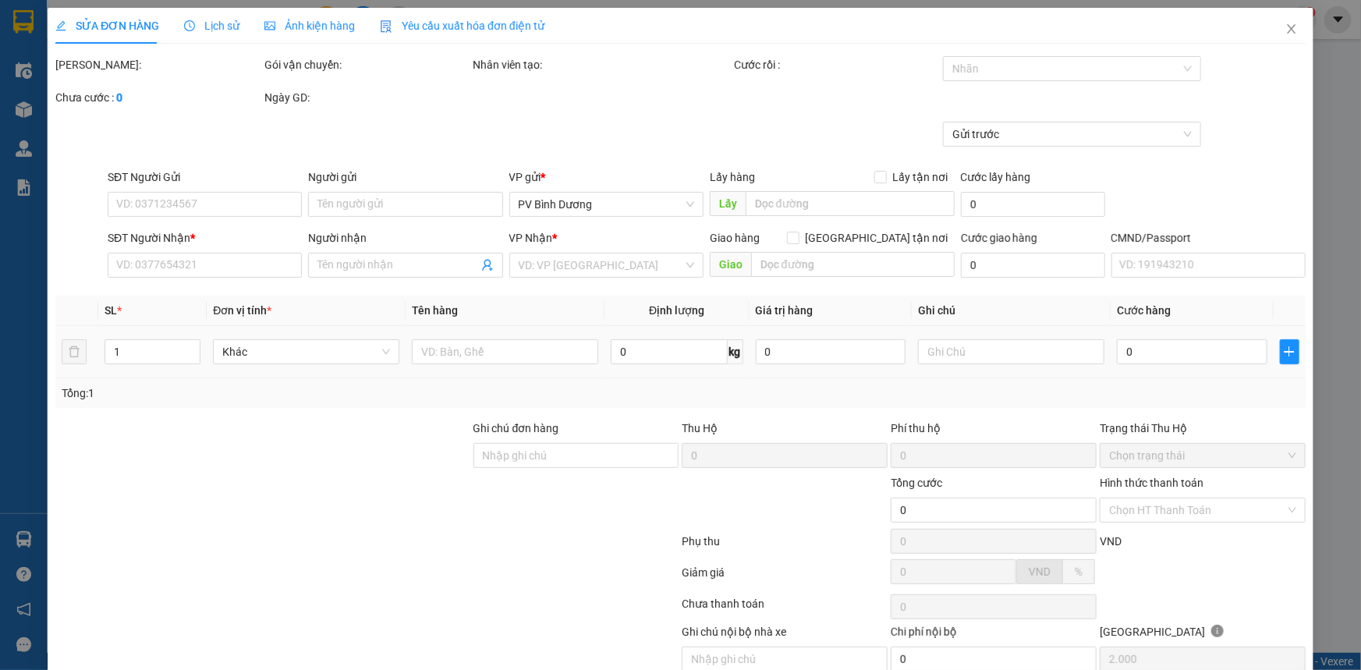
type input "xe báo giao 214"
type input "40.000"
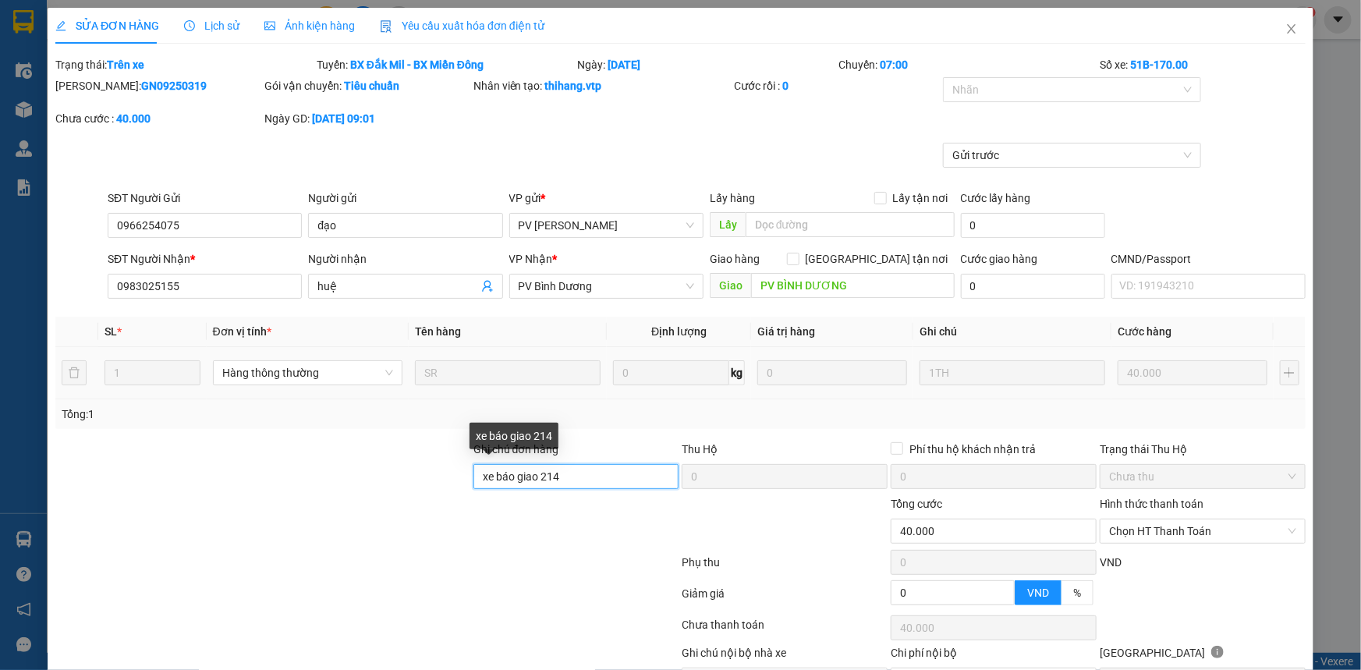
drag, startPoint x: 584, startPoint y: 478, endPoint x: 400, endPoint y: 503, distance: 185.0
click at [402, 503] on form "Ghi chú đơn hàng xe báo giao 214 Thu Hộ 0 Phí thu hộ khách nhận trả 0 Trạng thá…" at bounding box center [680, 527] width 1250 height 172
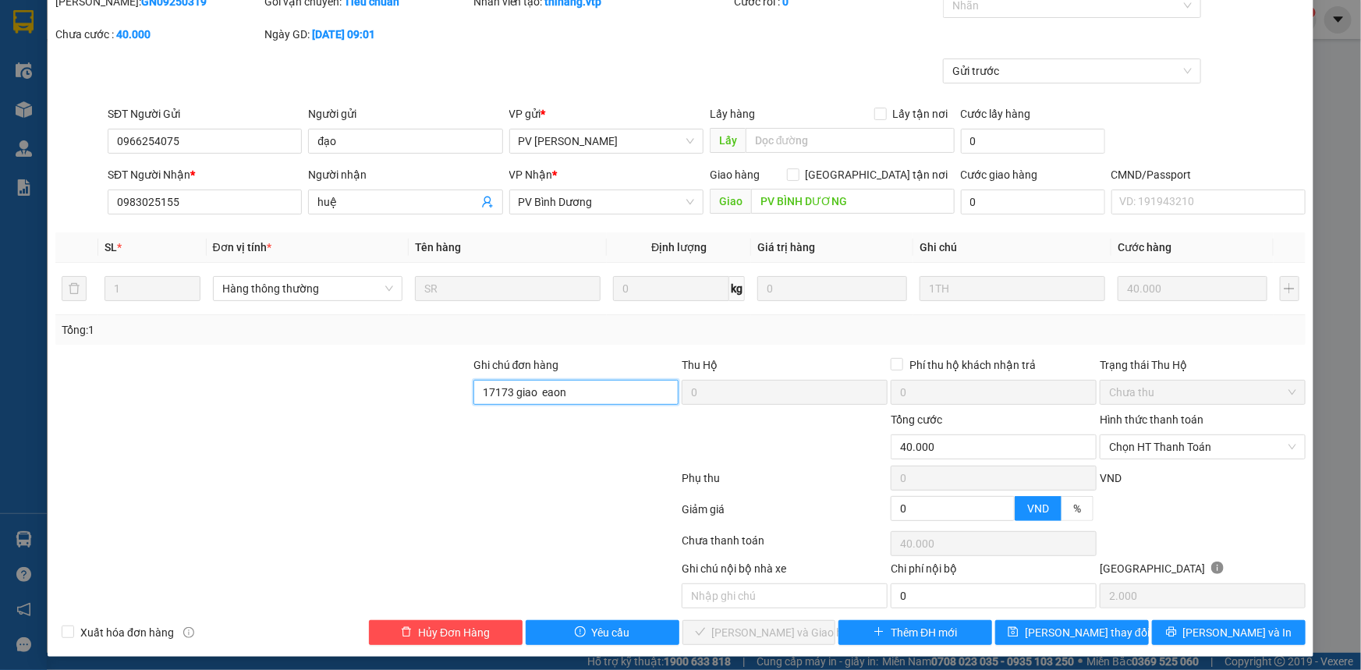
scroll to position [88, 0]
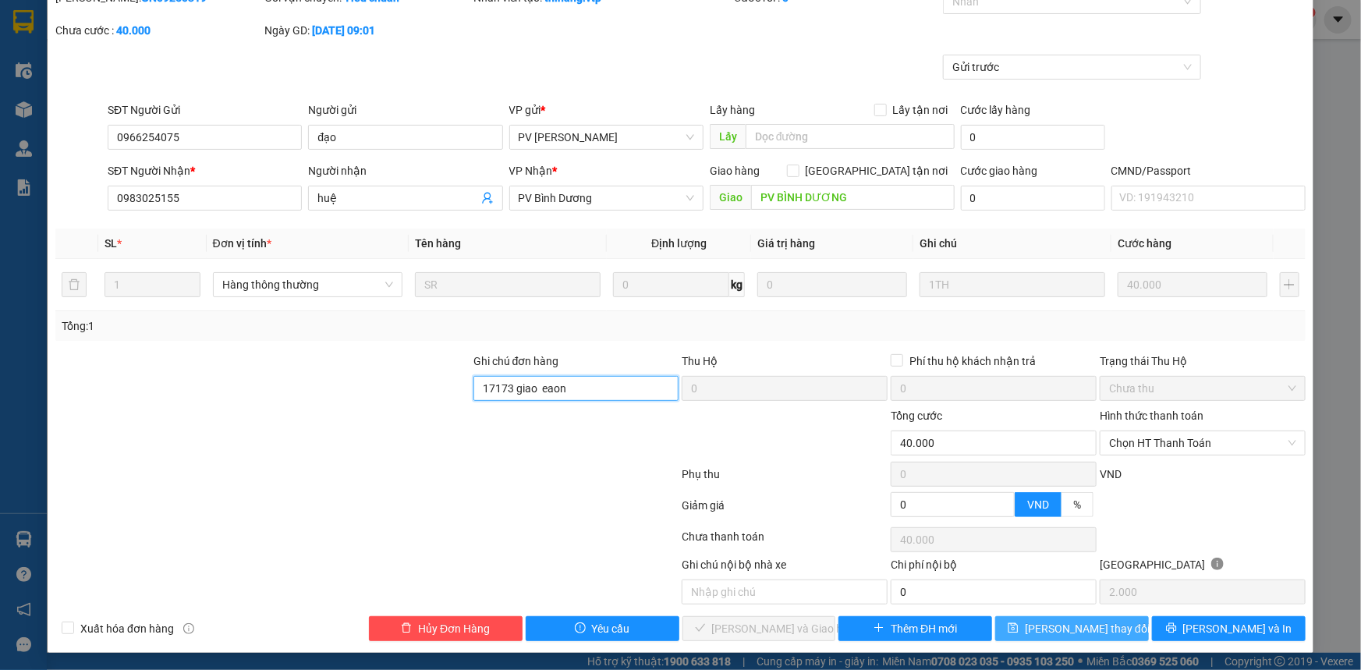
type input "17173 giao eaon"
click at [1077, 627] on span "[PERSON_NAME] thay đổi" at bounding box center [1087, 628] width 125 height 17
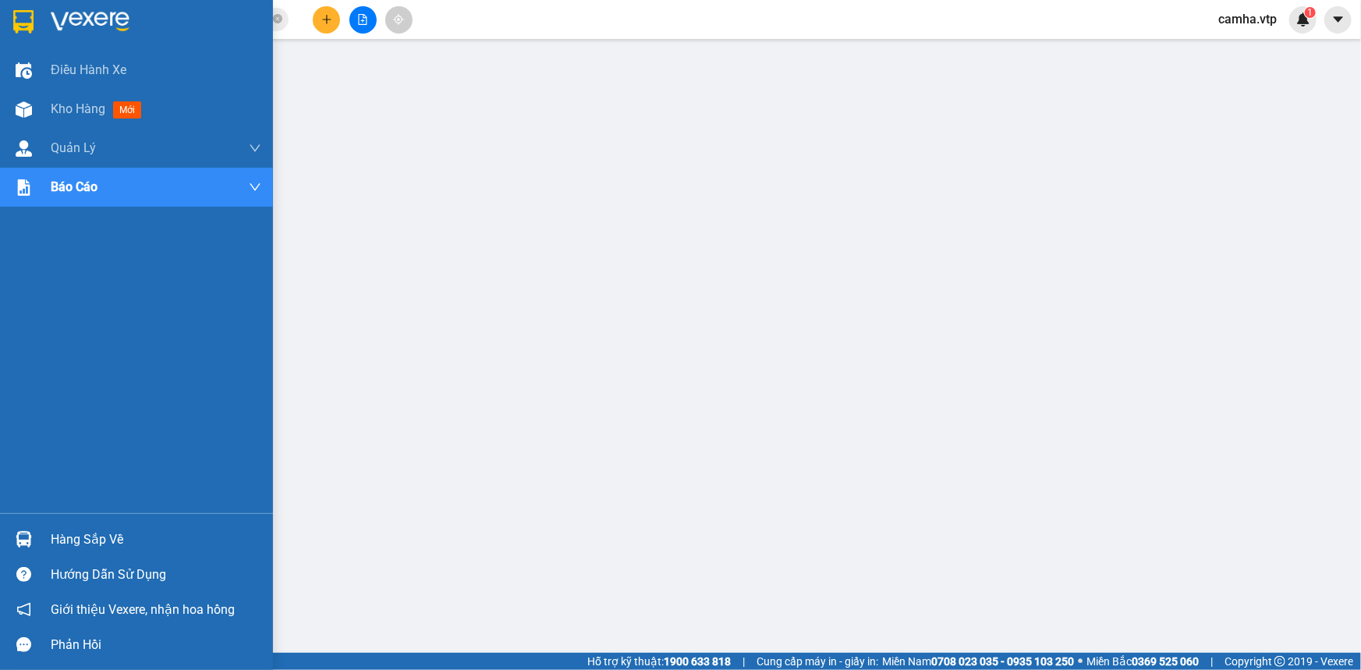
click at [20, 16] on img at bounding box center [23, 21] width 20 height 23
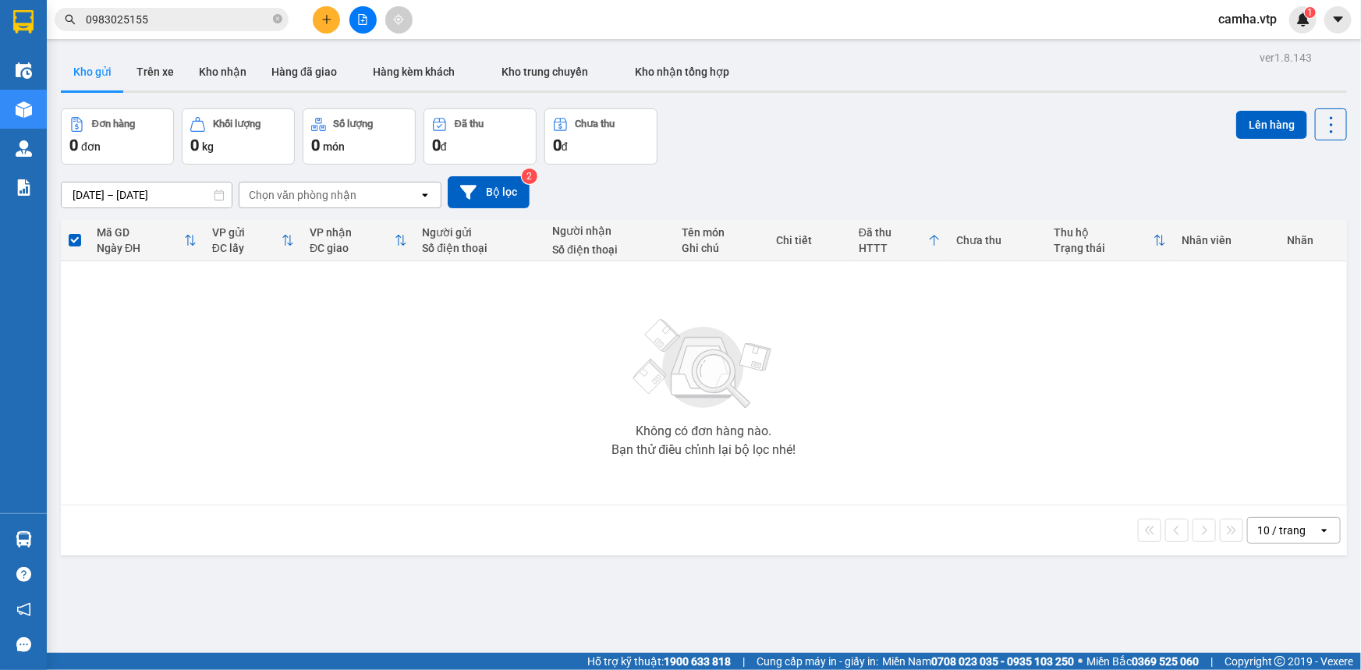
click at [176, 23] on input "0983025155" at bounding box center [178, 19] width 184 height 17
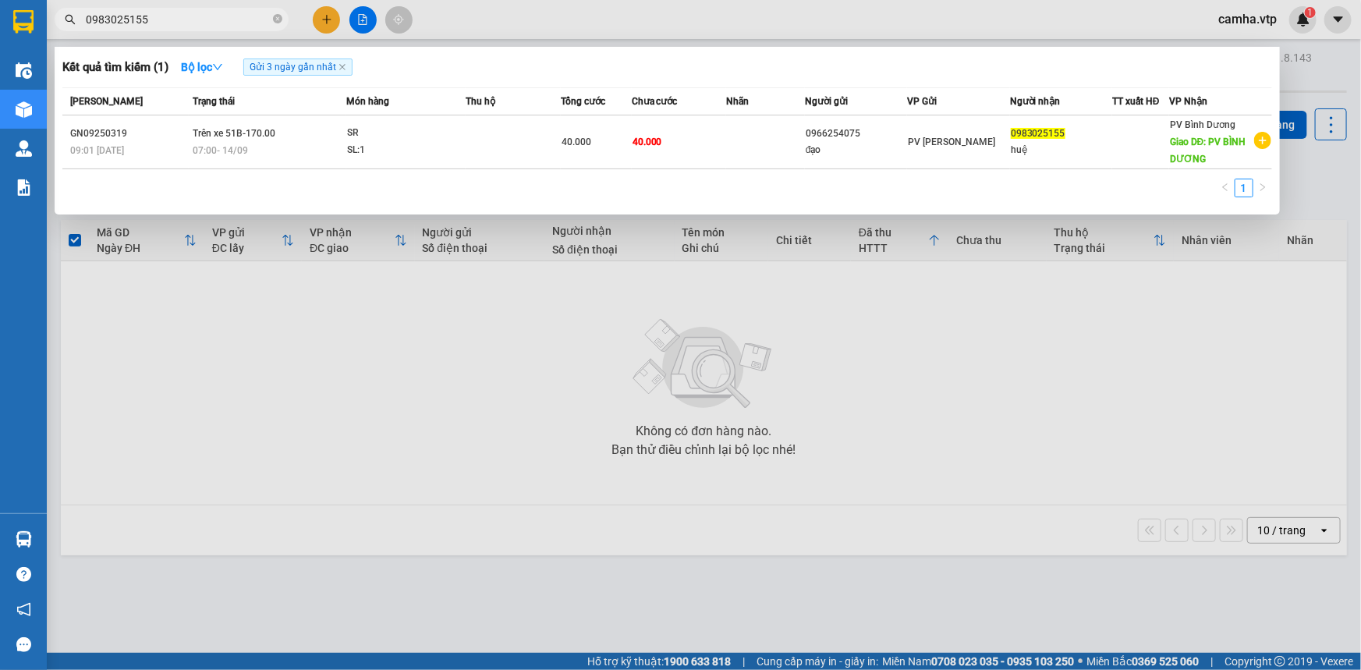
click at [176, 23] on input "0983025155" at bounding box center [178, 19] width 184 height 17
type input "0"
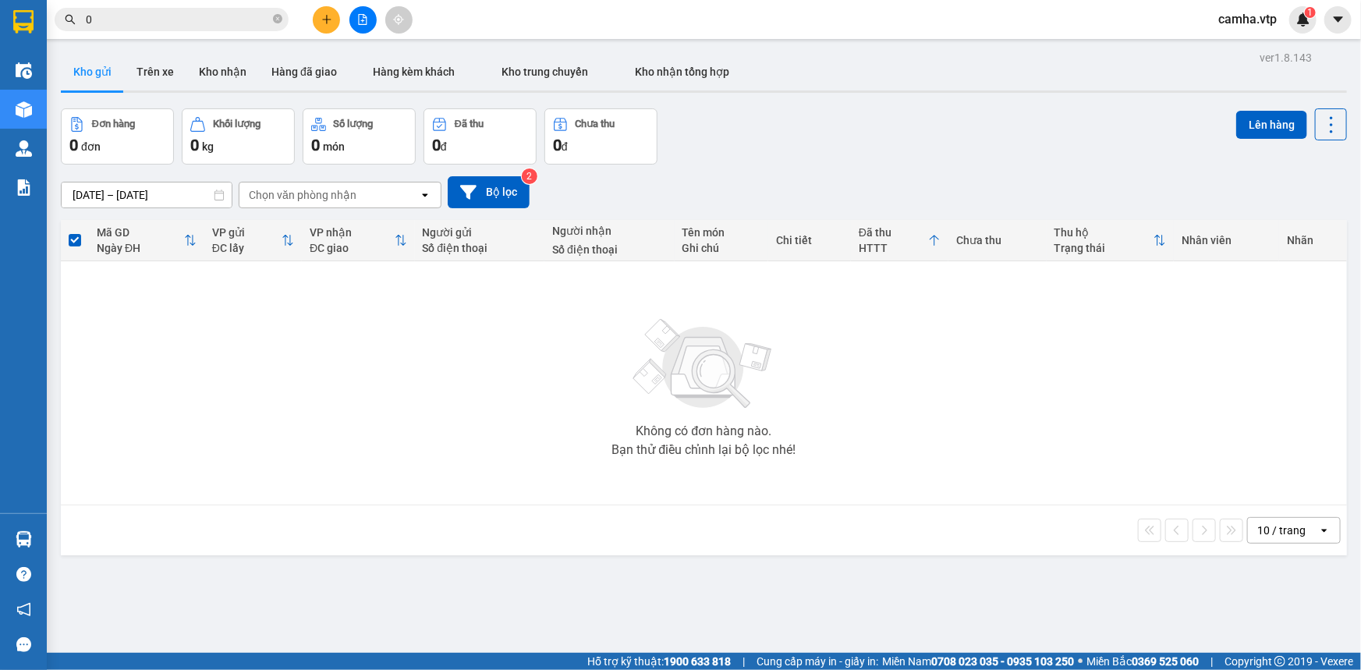
drag, startPoint x: 186, startPoint y: 24, endPoint x: 0, endPoint y: 25, distance: 186.4
click at [0, 25] on section "Kết quả tìm kiếm ( 1 ) Bộ lọc Gửi 3 ngày gần nhất Mã ĐH Trạng thái Món hàng Thu…" at bounding box center [680, 335] width 1361 height 670
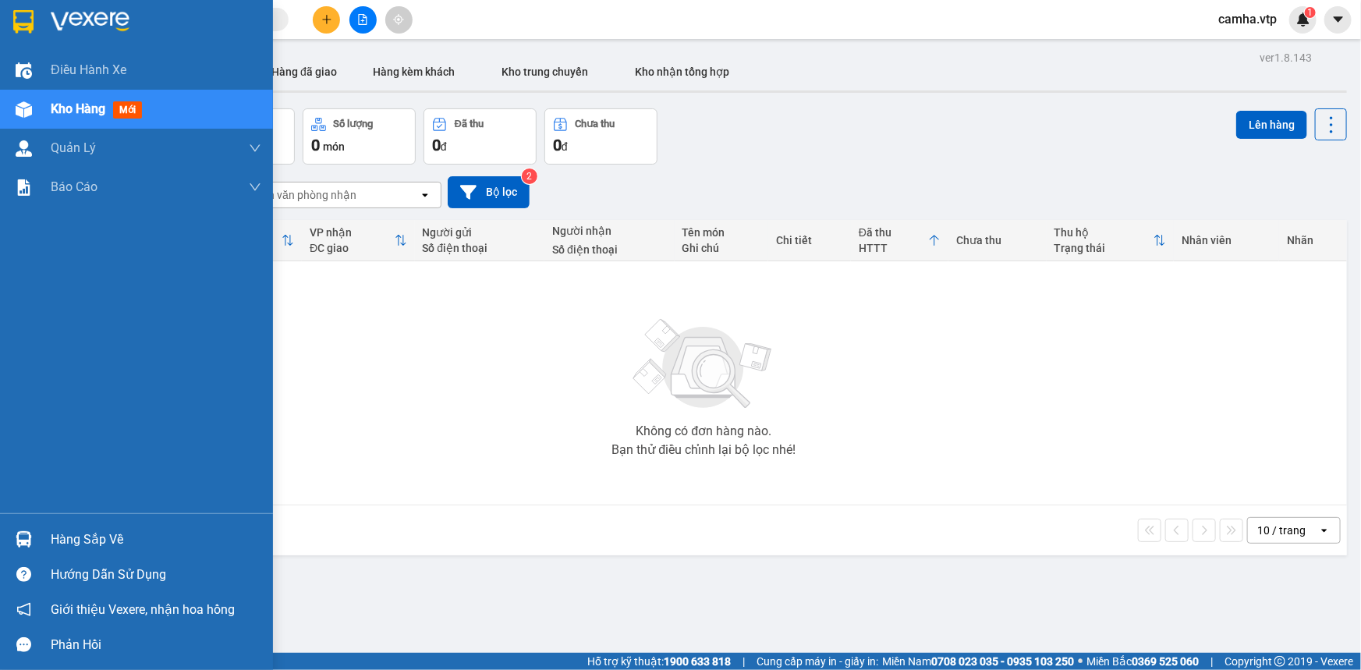
click at [26, 23] on img at bounding box center [23, 21] width 20 height 23
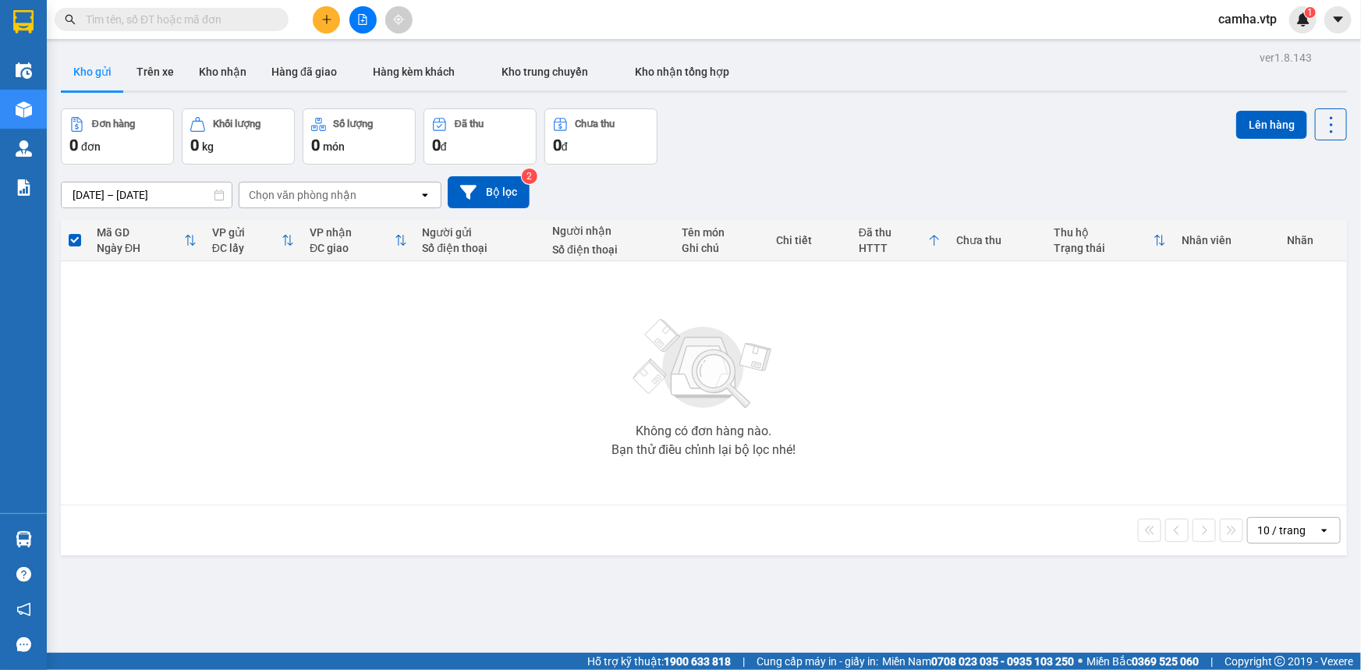
click at [1254, 23] on span "camha.vtp" at bounding box center [1247, 19] width 83 height 20
click at [1261, 51] on span "Đăng xuất" at bounding box center [1264, 48] width 66 height 17
